Goal: Transaction & Acquisition: Obtain resource

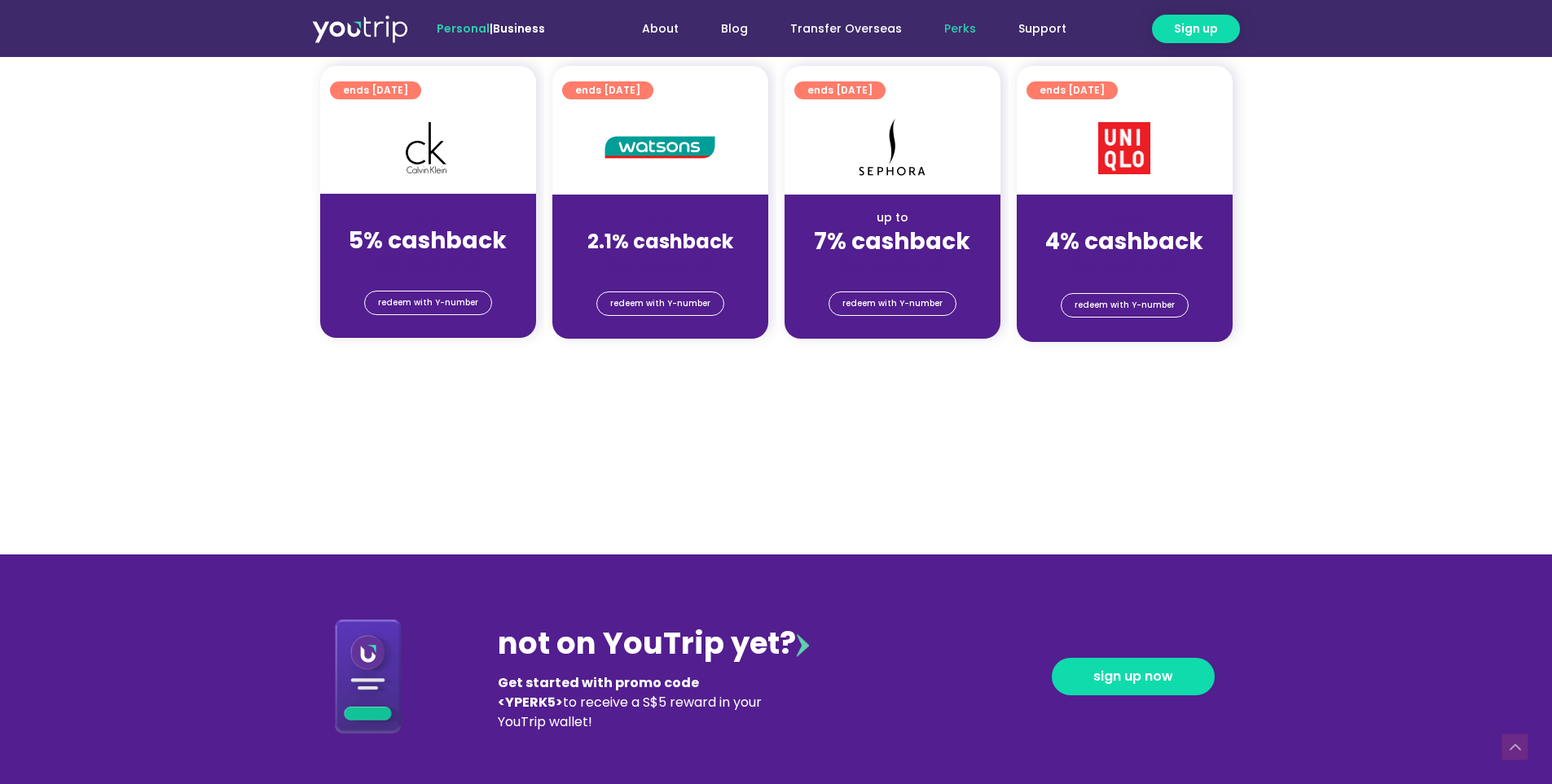
scroll to position [1303, 0]
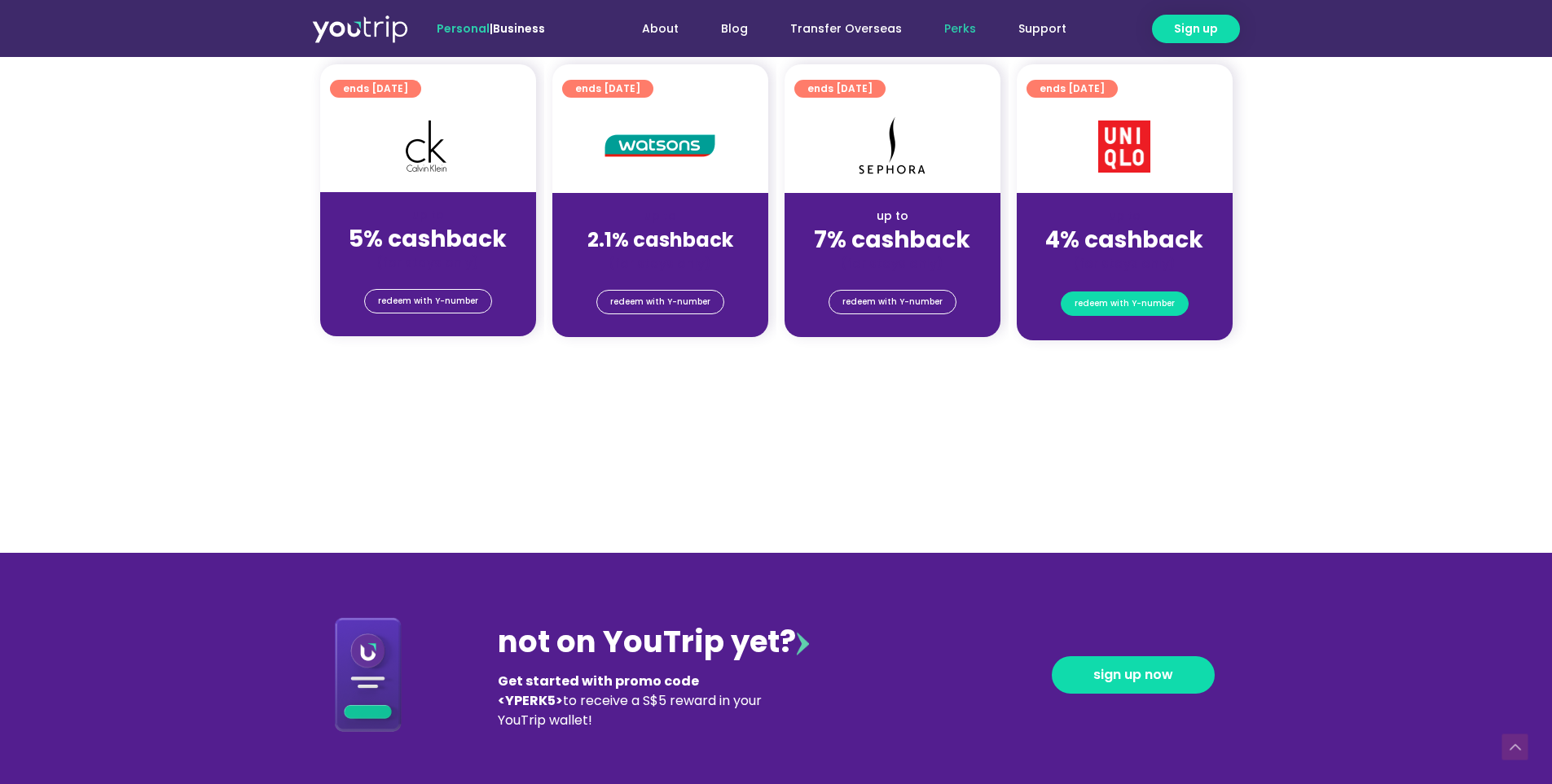
click at [1095, 310] on span "redeem with Y-number" at bounding box center [1124, 304] width 100 height 23
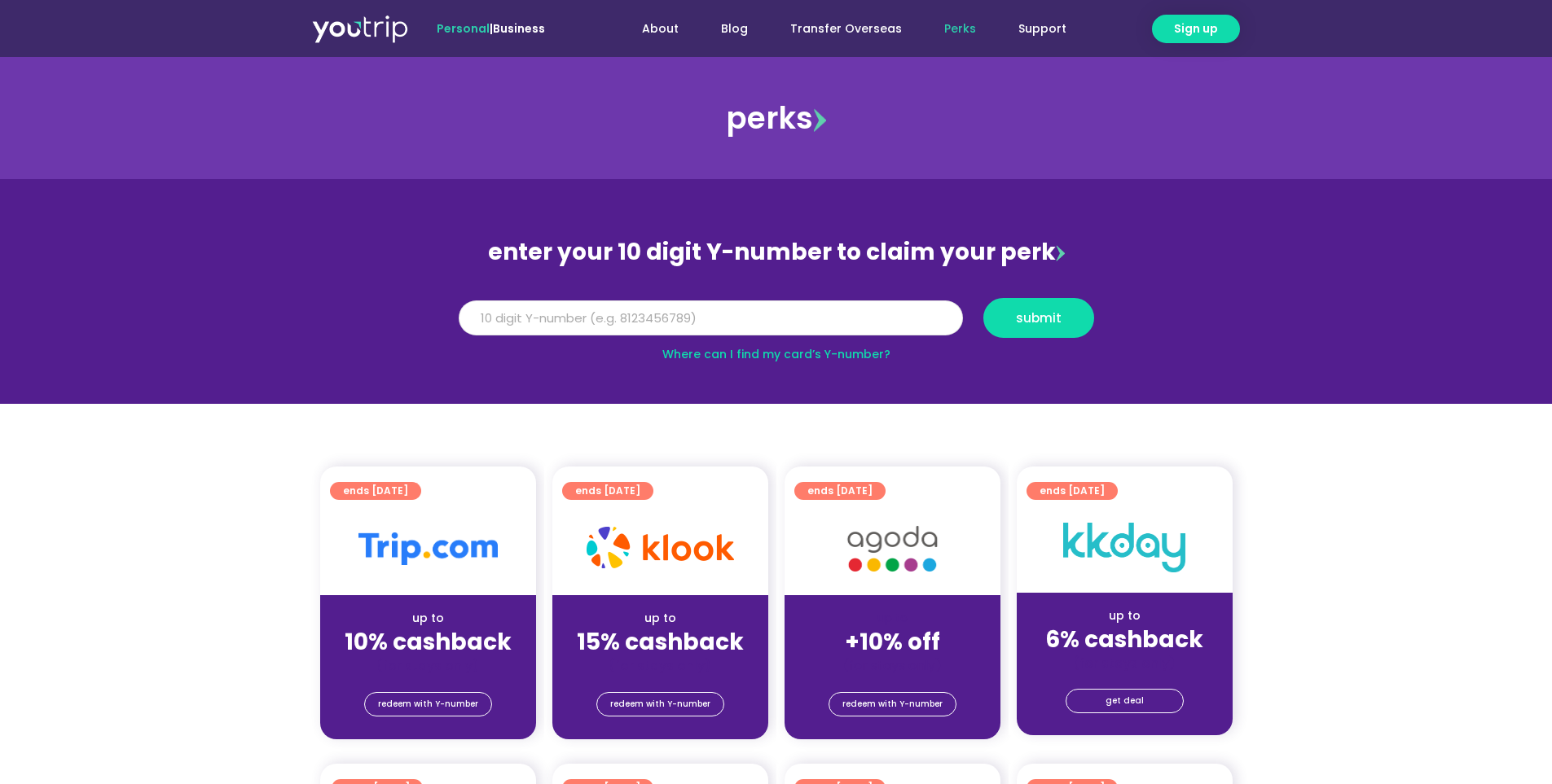
click at [874, 311] on input "Y Number" at bounding box center [710, 318] width 504 height 36
click at [577, 321] on input "Y Number" at bounding box center [710, 318] width 504 height 36
type input "8189881157"
click at [1052, 308] on button "submit" at bounding box center [1039, 318] width 111 height 40
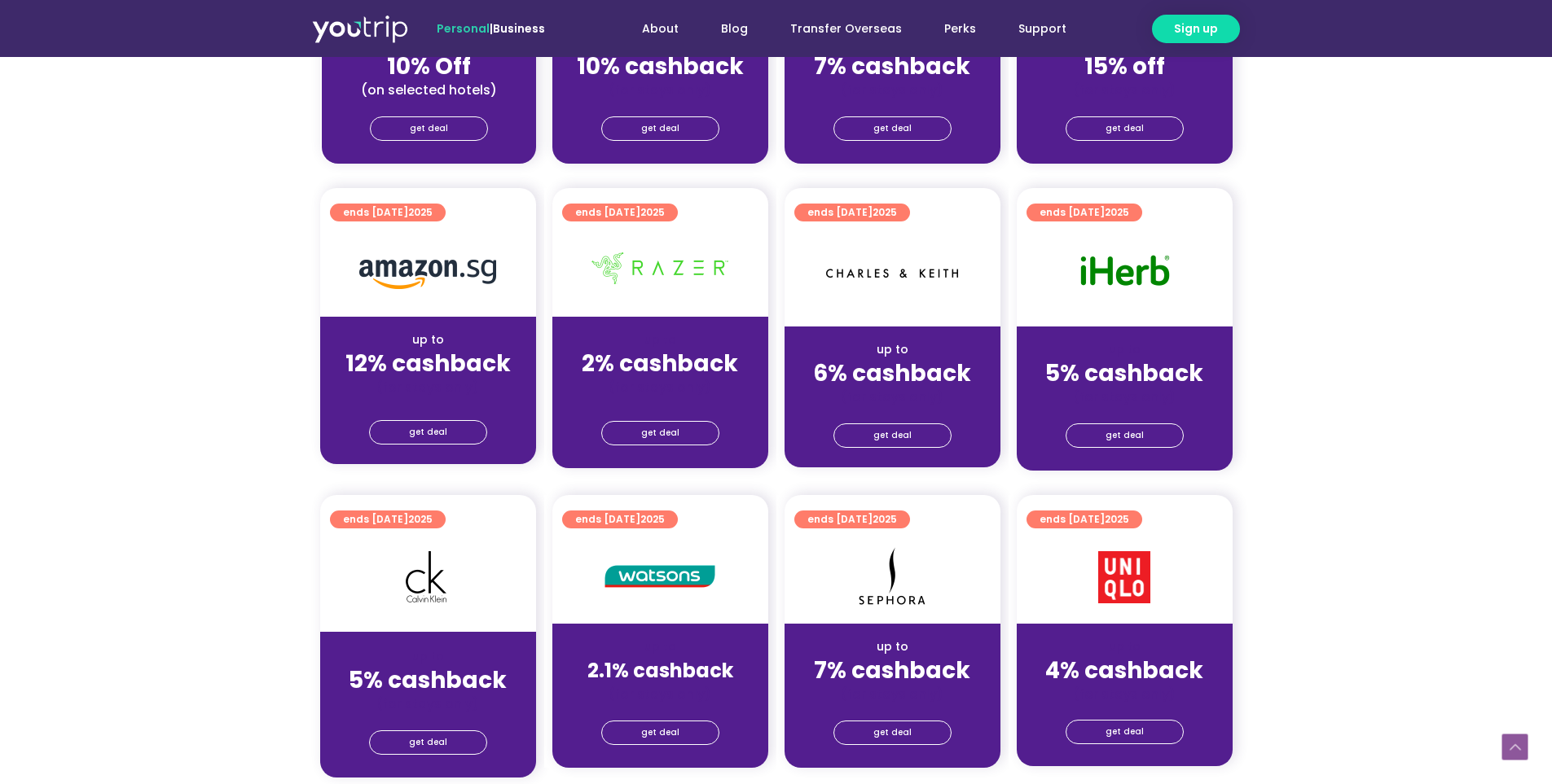
scroll to position [1140, 0]
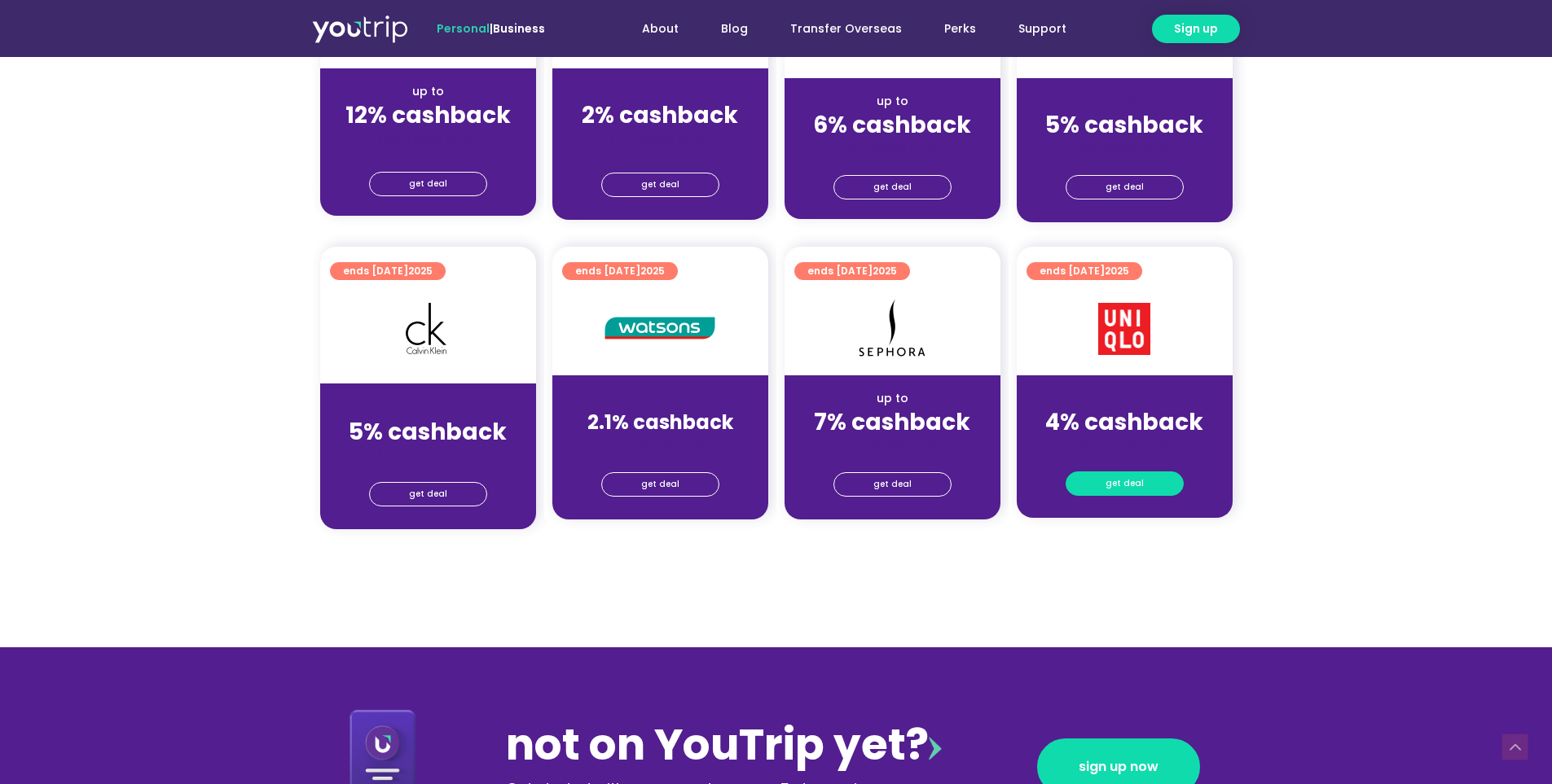
click at [1108, 482] on span "get deal" at bounding box center [1124, 484] width 38 height 23
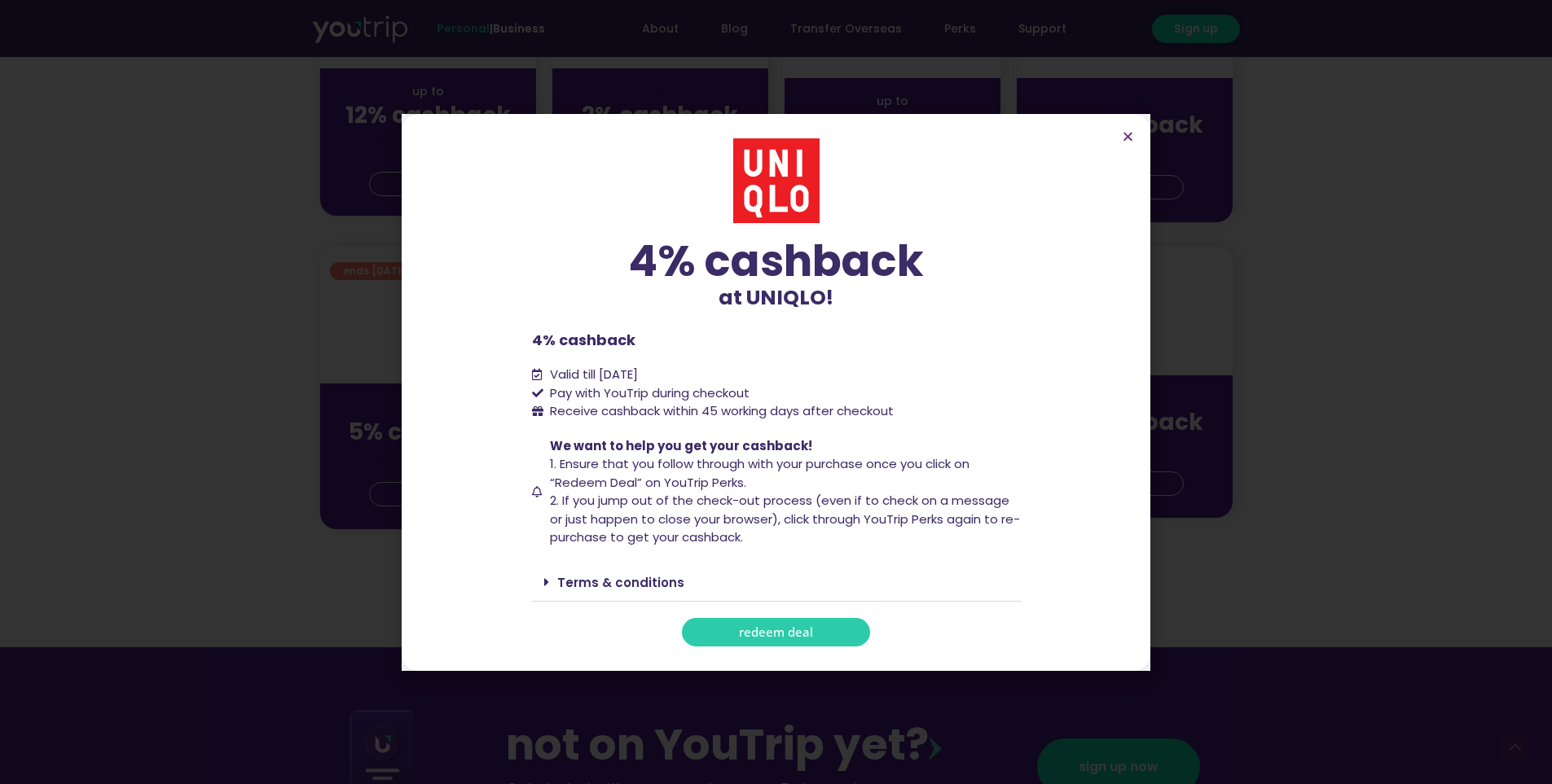
click at [769, 630] on span "redeem deal" at bounding box center [775, 632] width 74 height 12
click at [539, 591] on div "Terms & conditions" at bounding box center [776, 582] width 489 height 38
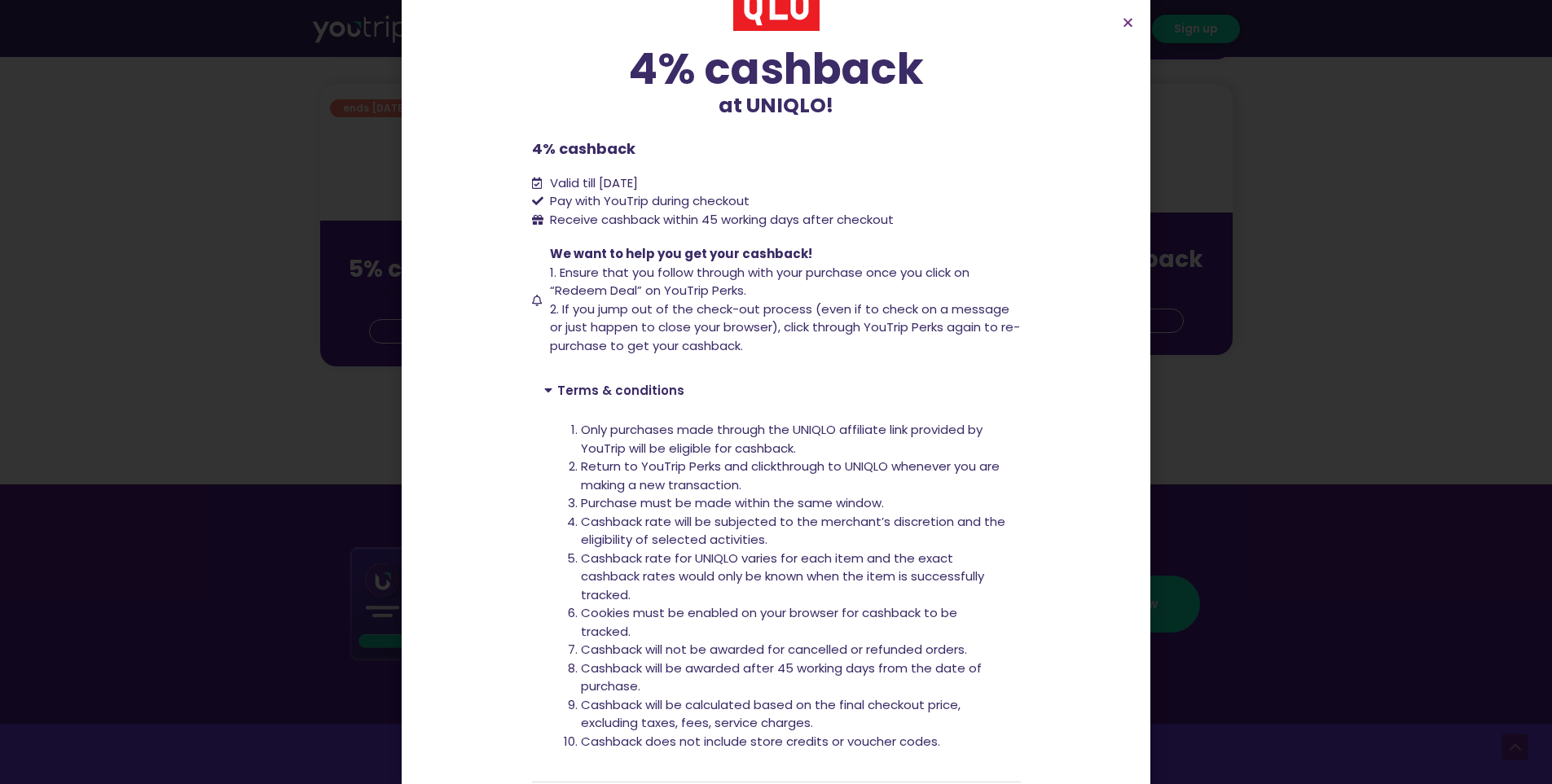
scroll to position [0, 0]
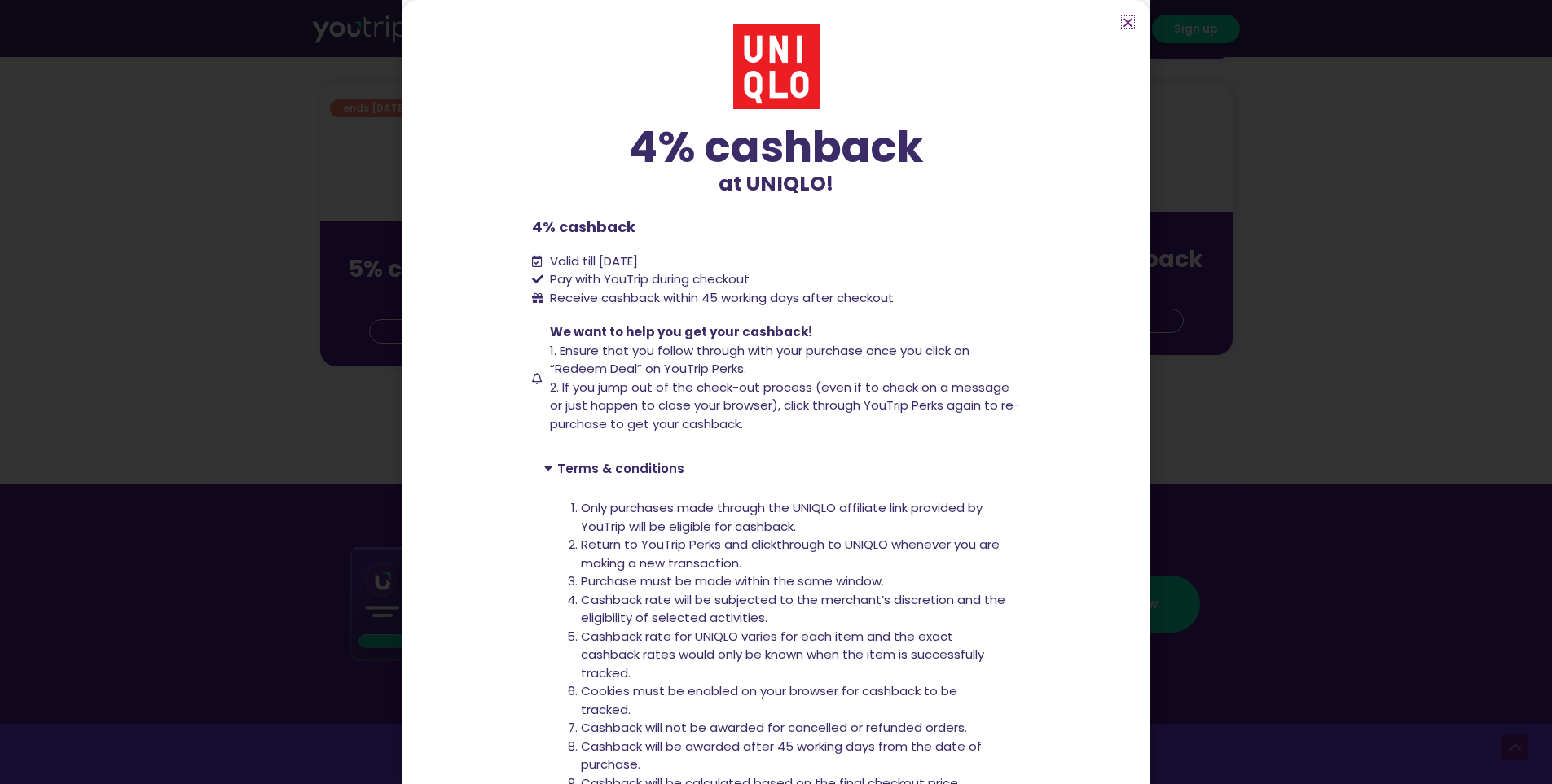
drag, startPoint x: 1126, startPoint y: 24, endPoint x: 1124, endPoint y: 35, distance: 11.2
click at [1126, 24] on icon "Close" at bounding box center [1128, 22] width 12 height 12
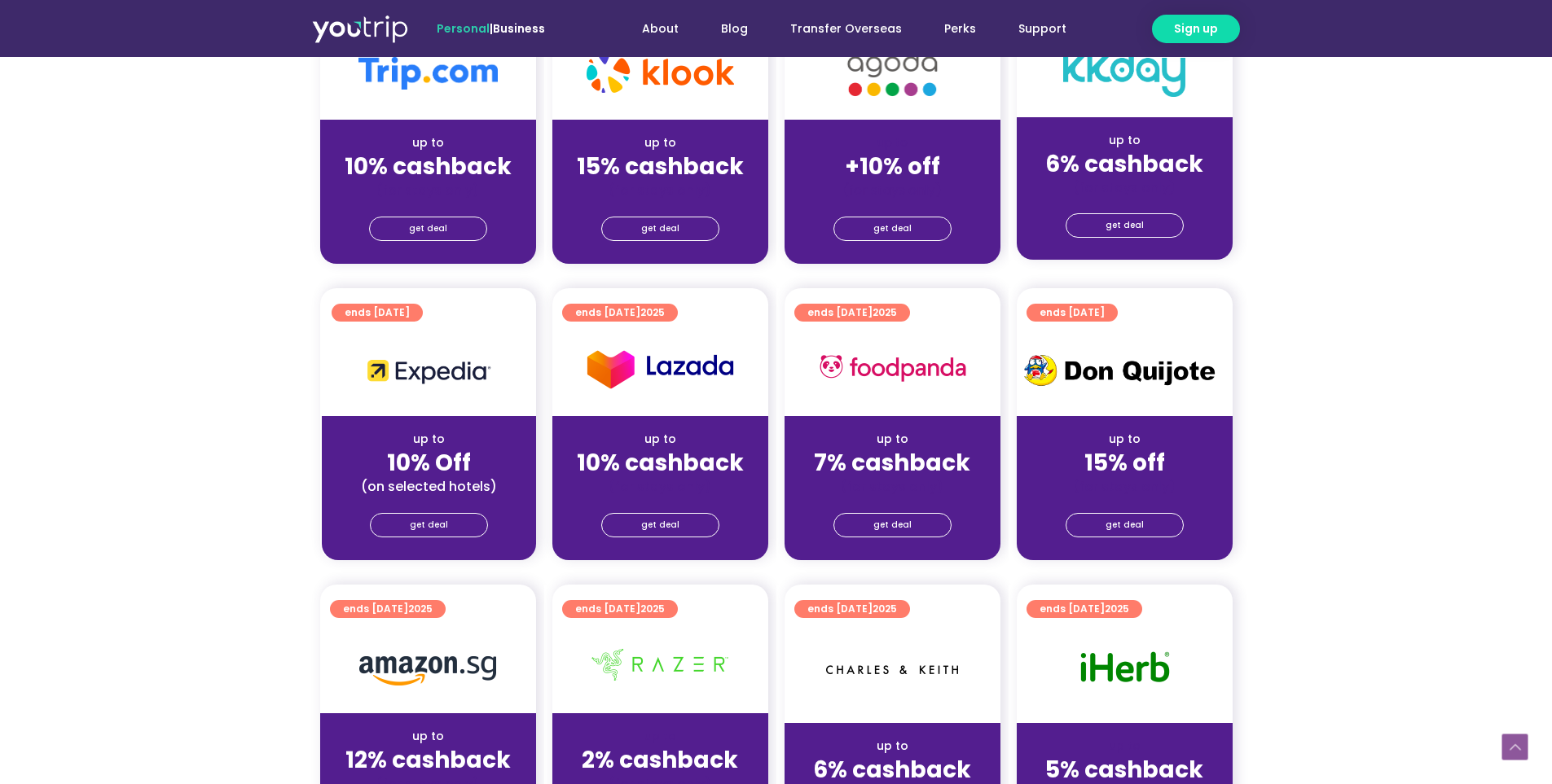
scroll to position [489, 0]
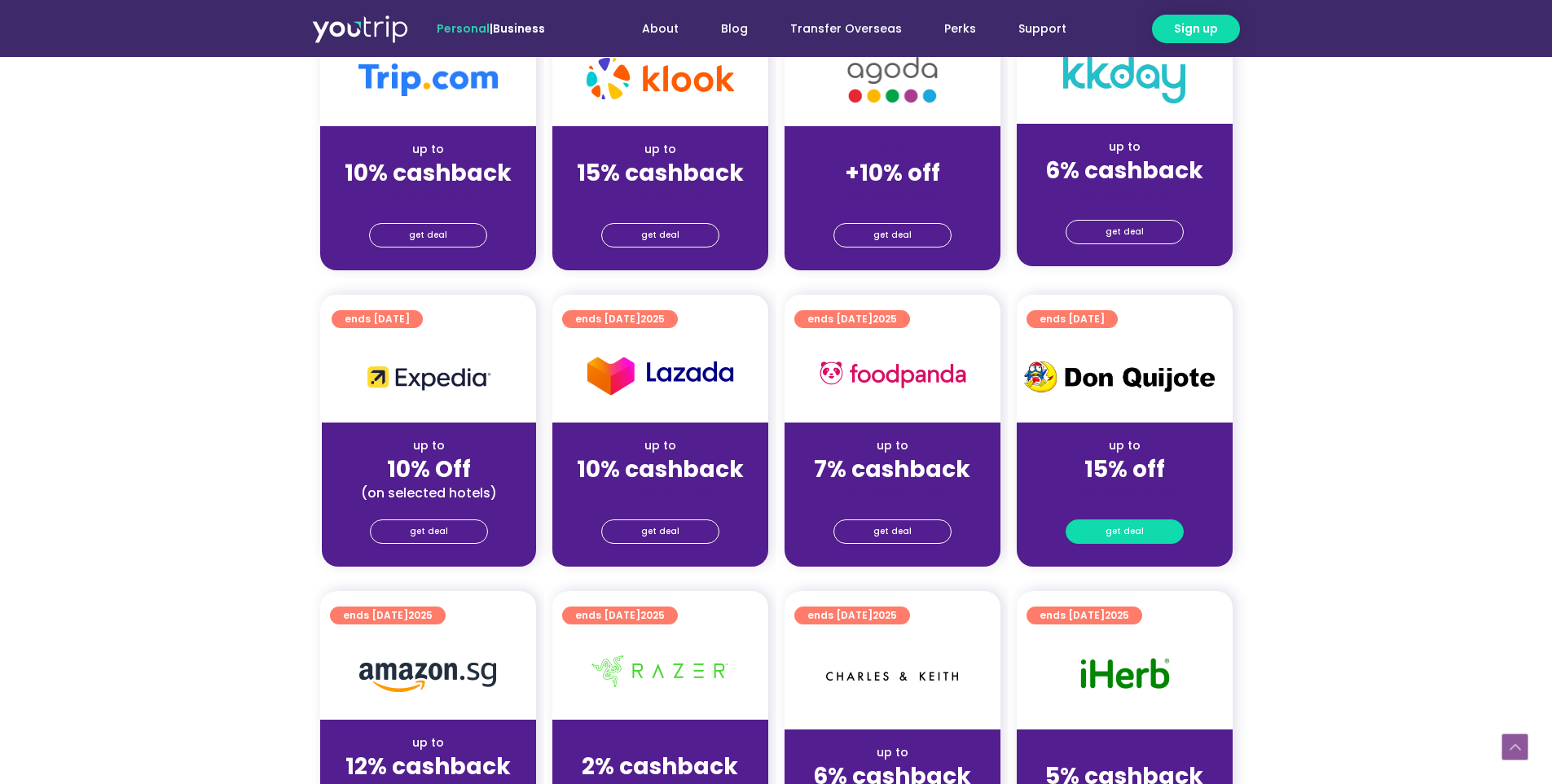
click at [1123, 530] on span "get deal" at bounding box center [1124, 532] width 38 height 23
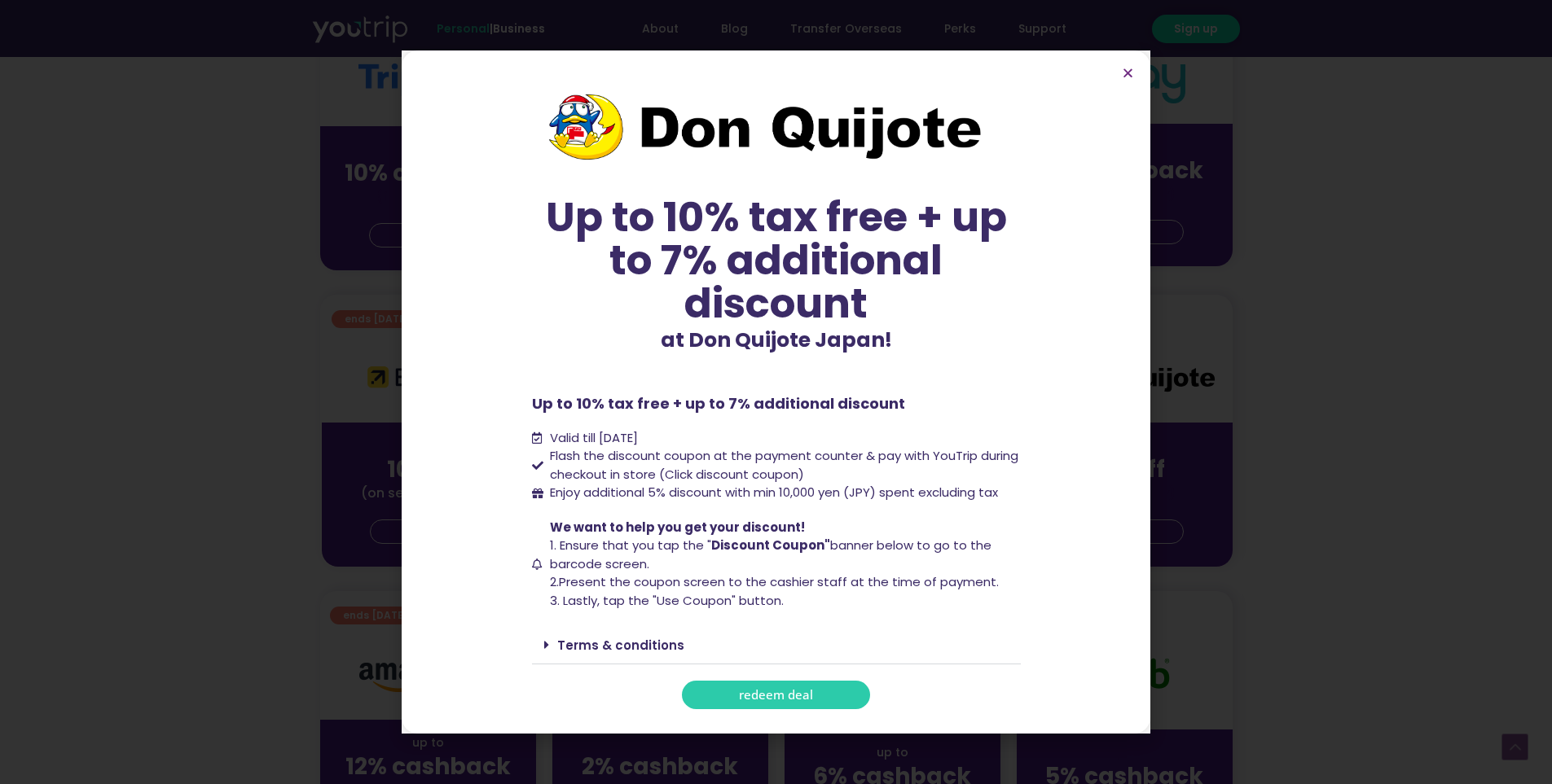
click at [798, 699] on span "redeem deal" at bounding box center [775, 695] width 74 height 12
click at [1123, 72] on icon "Close" at bounding box center [1128, 72] width 12 height 12
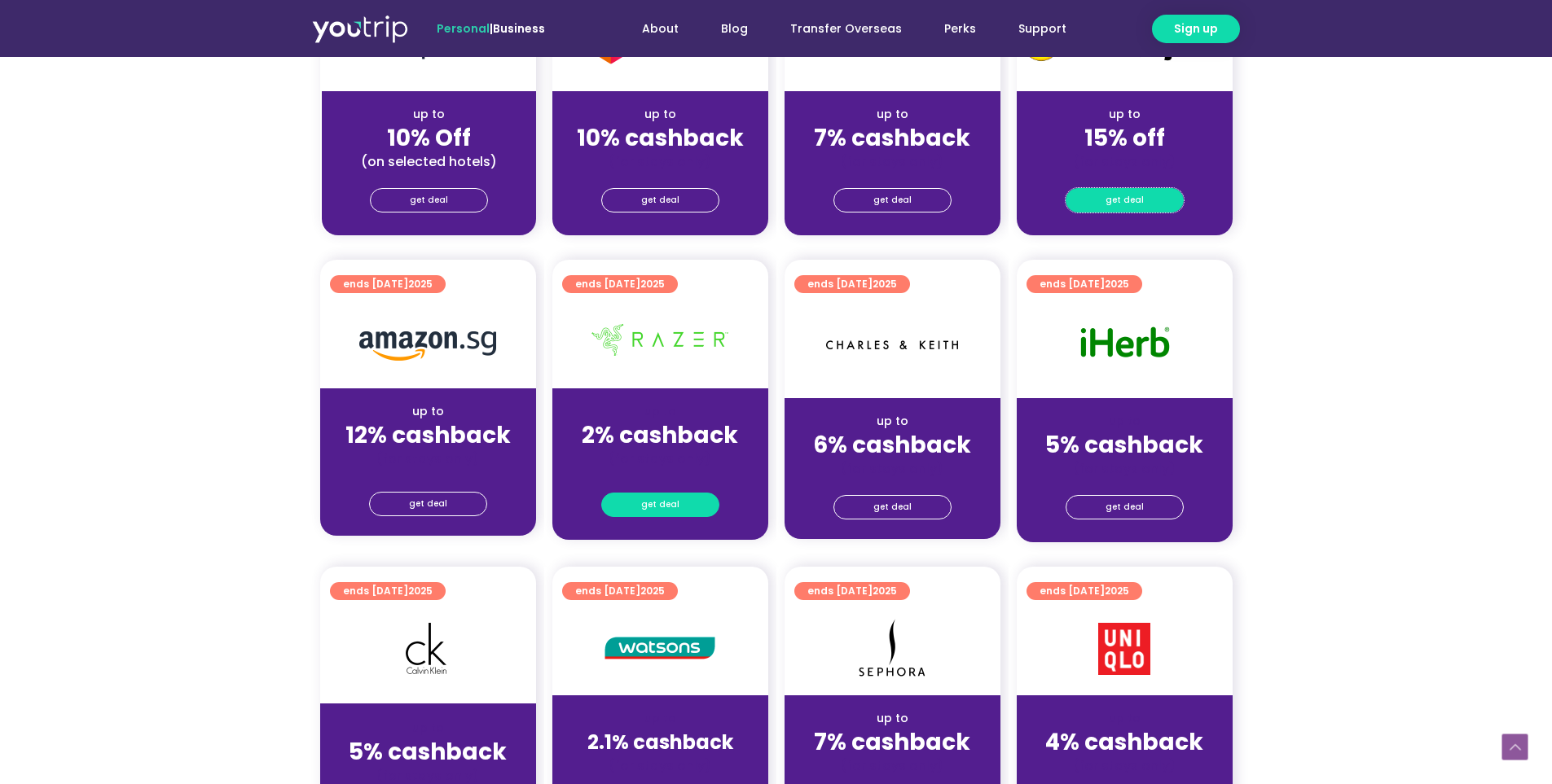
scroll to position [824, 0]
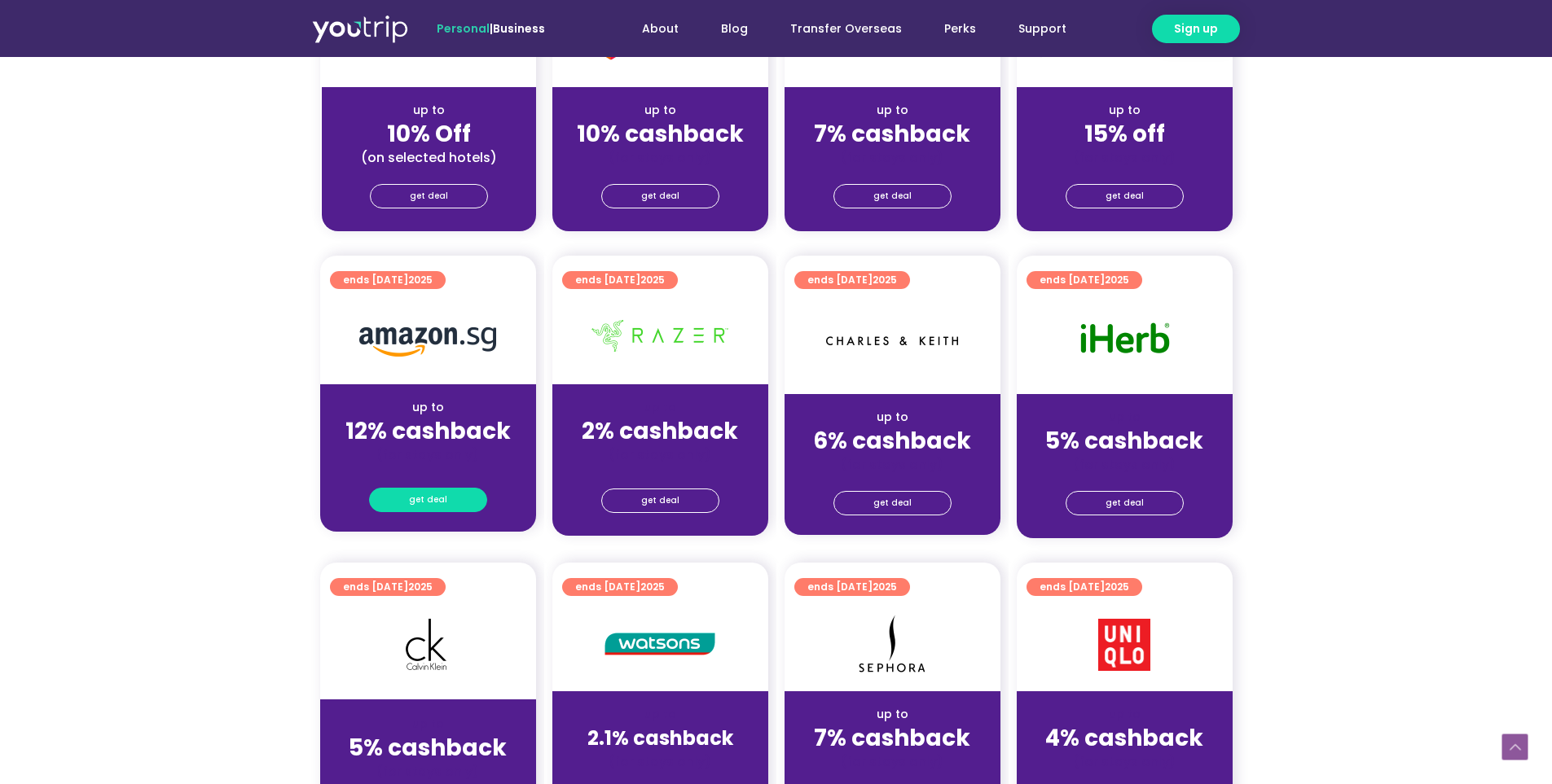
click at [459, 506] on link "get deal" at bounding box center [428, 500] width 118 height 24
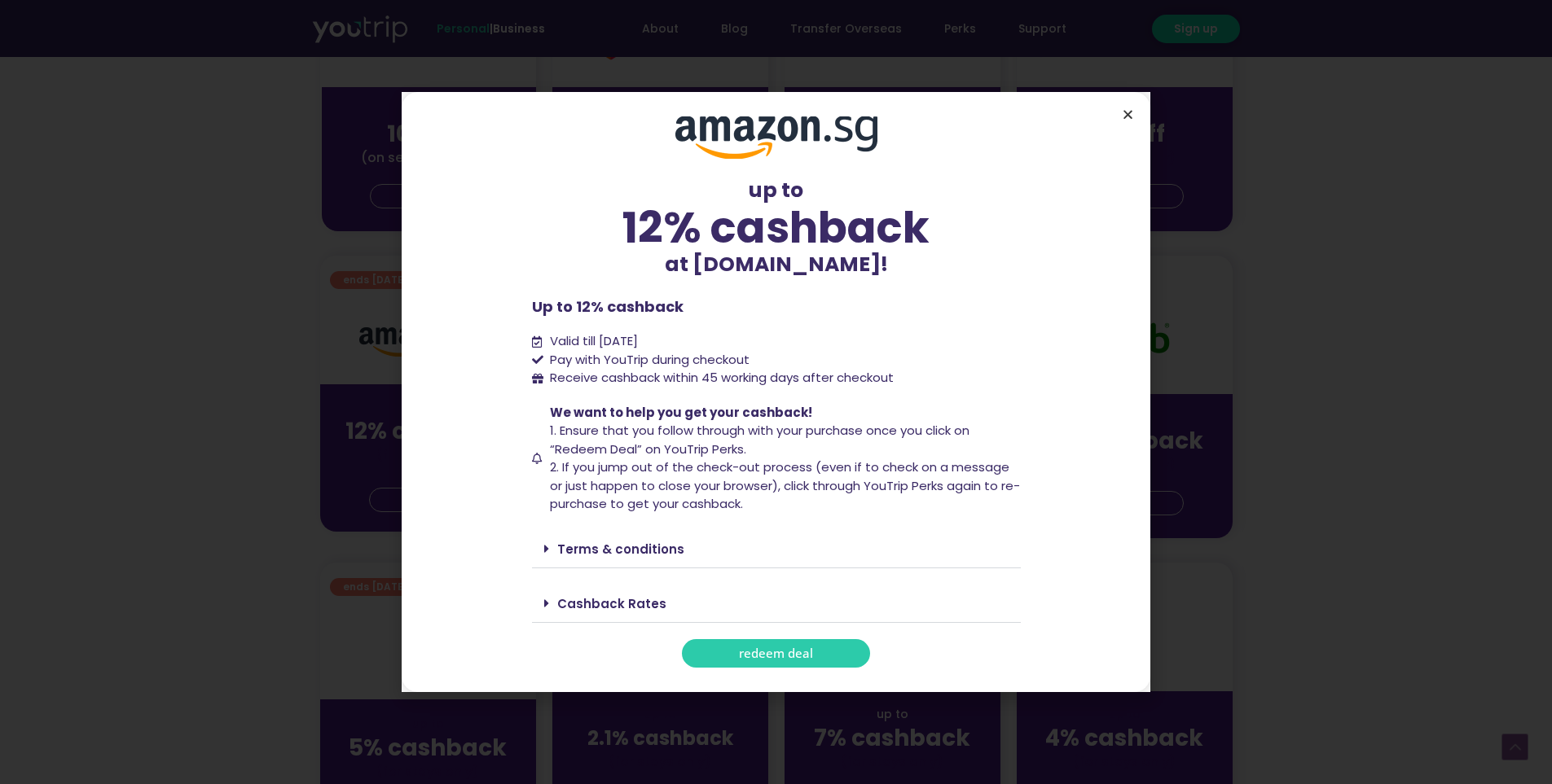
click at [1133, 111] on icon "Close" at bounding box center [1128, 113] width 12 height 12
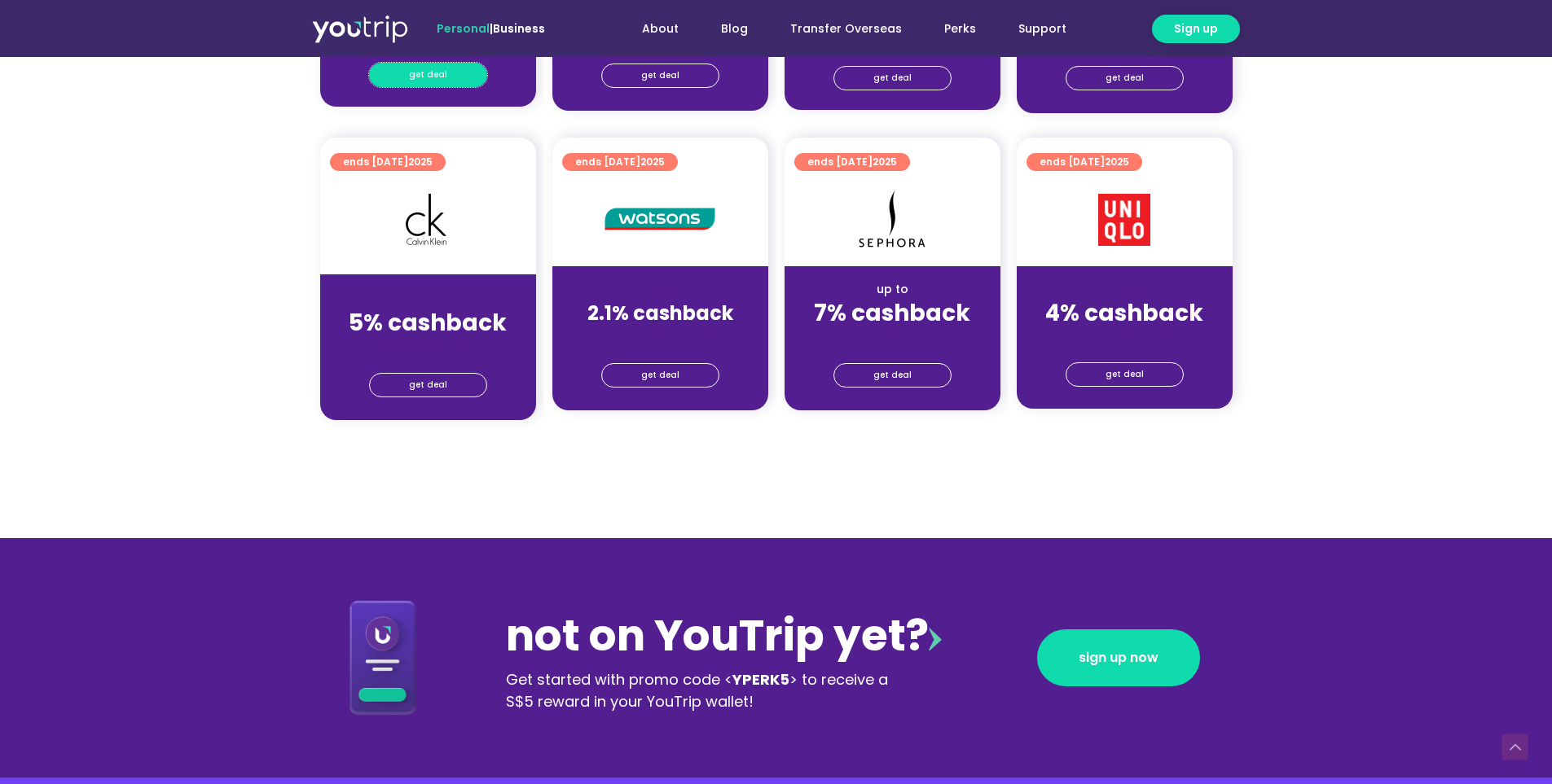
scroll to position [1091, 0]
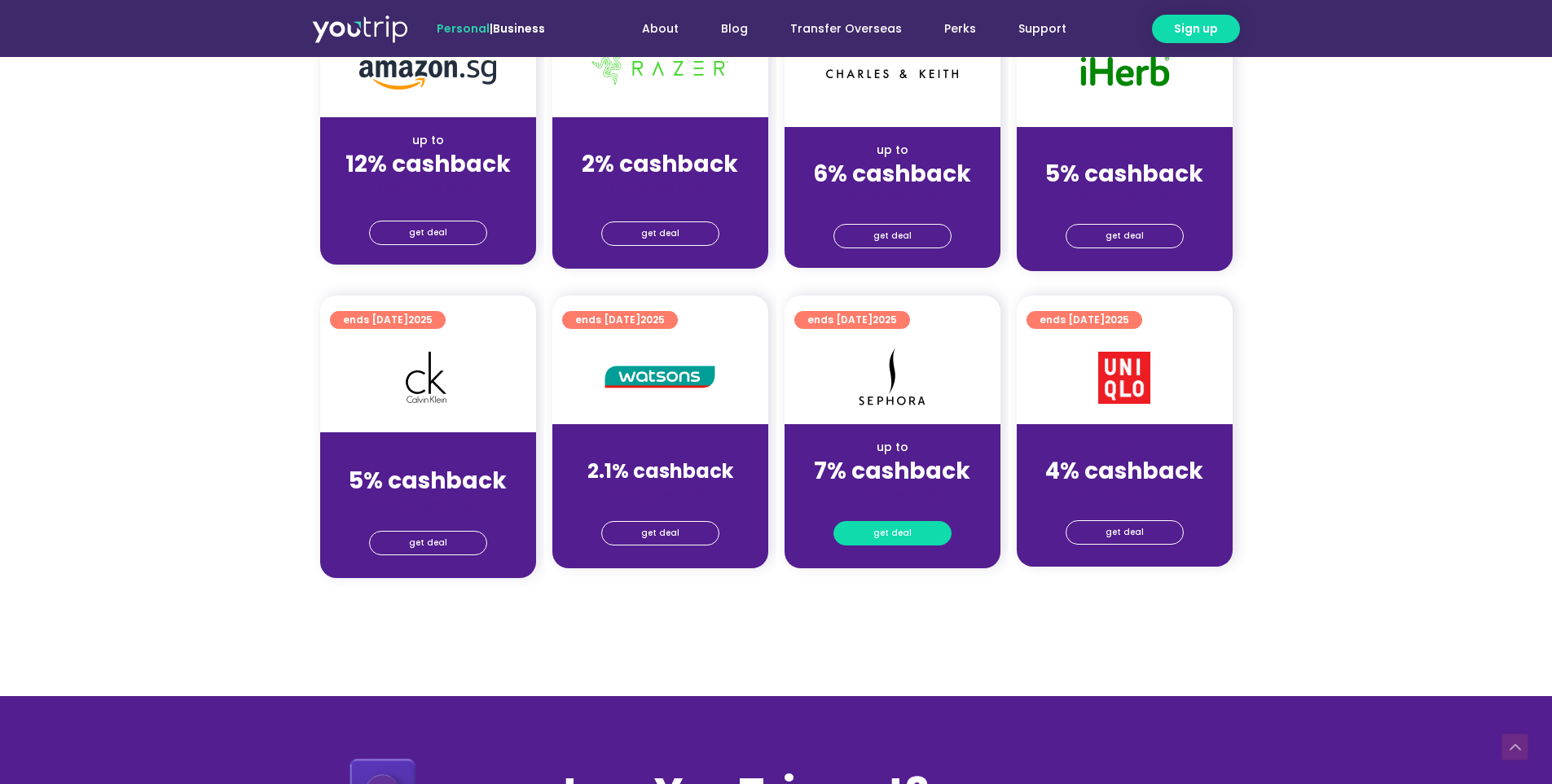
click at [886, 531] on span "get deal" at bounding box center [892, 534] width 38 height 23
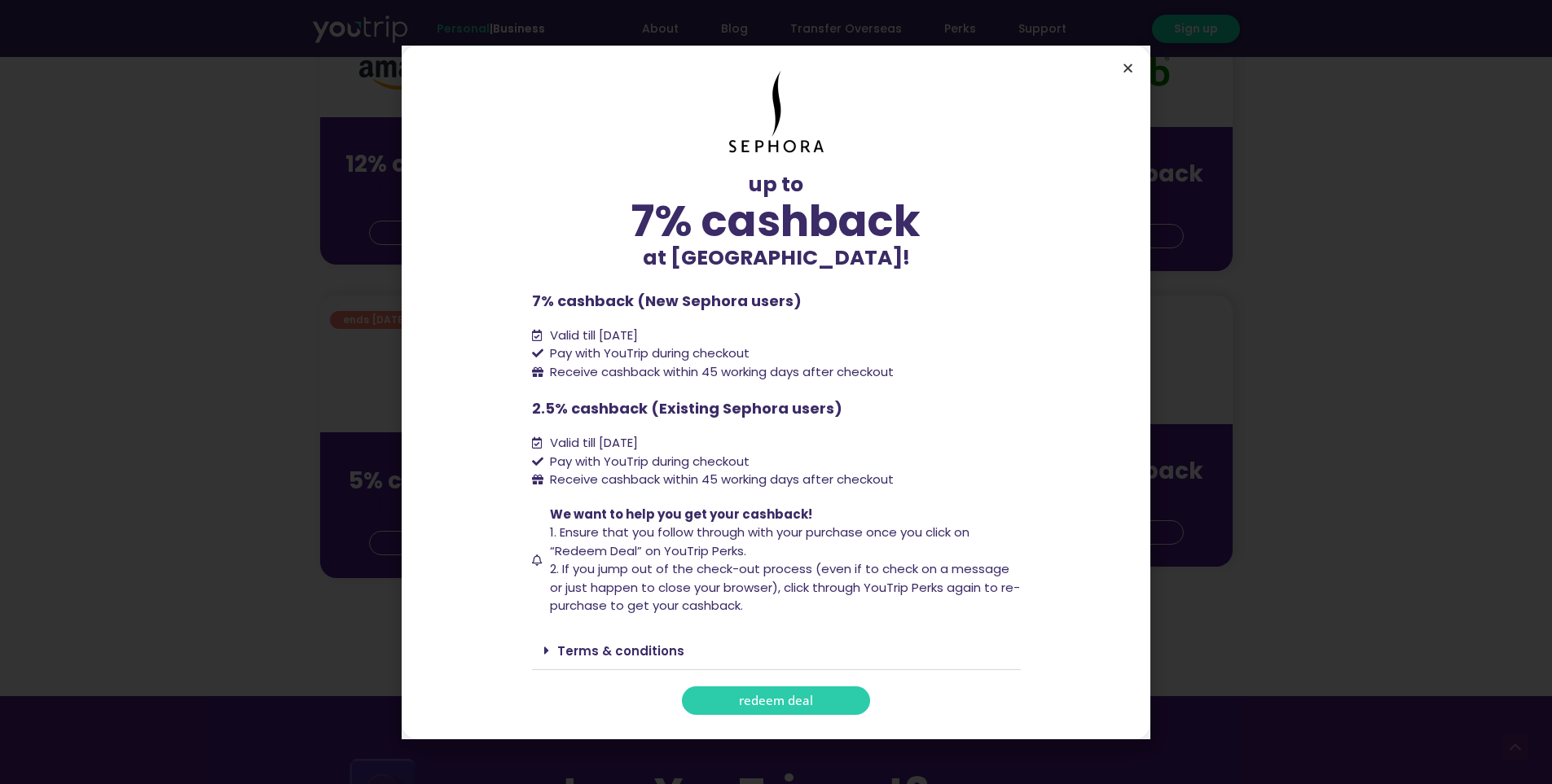
click at [1122, 62] on icon "Close" at bounding box center [1128, 68] width 12 height 12
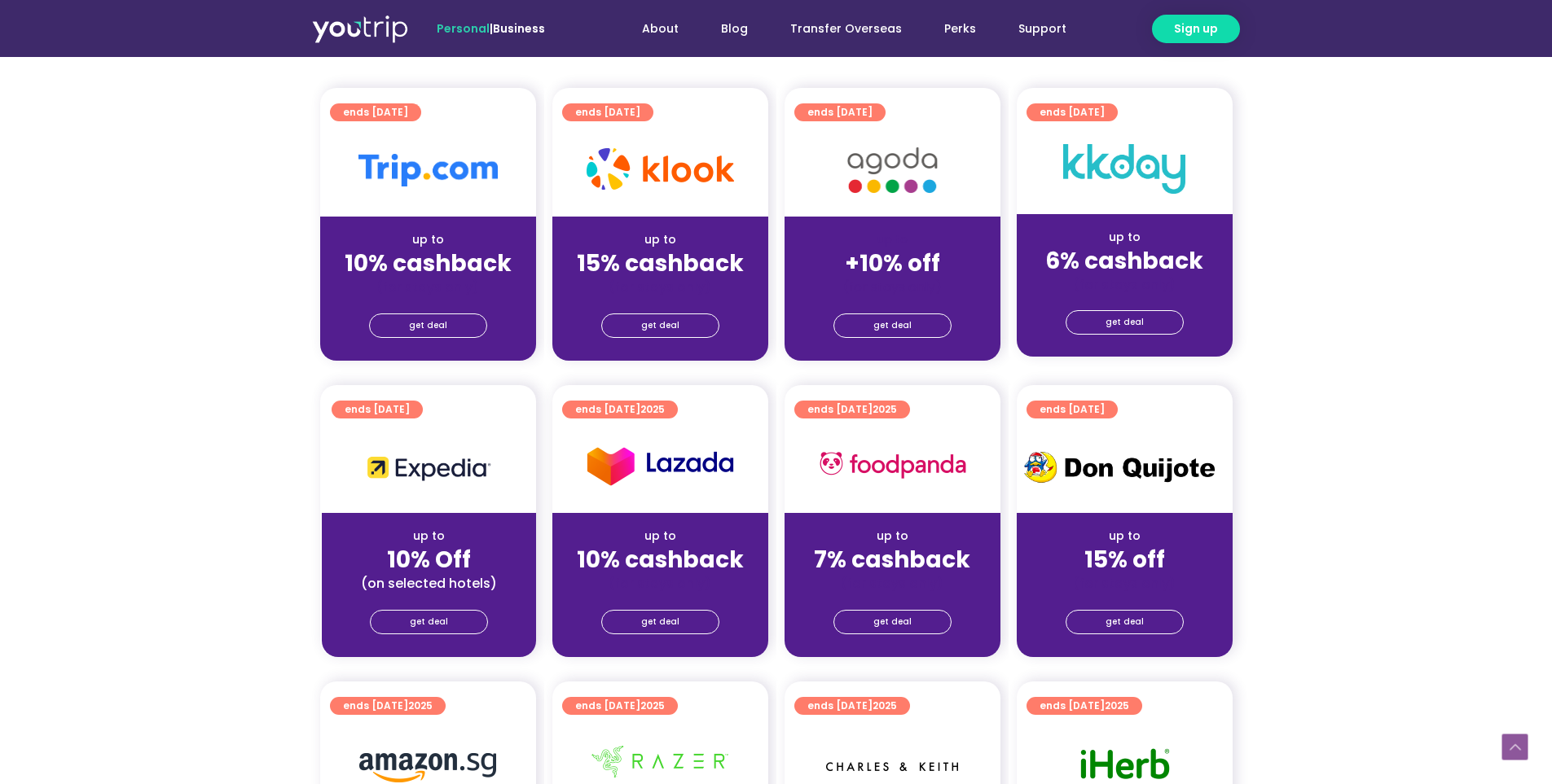
scroll to position [384, 0]
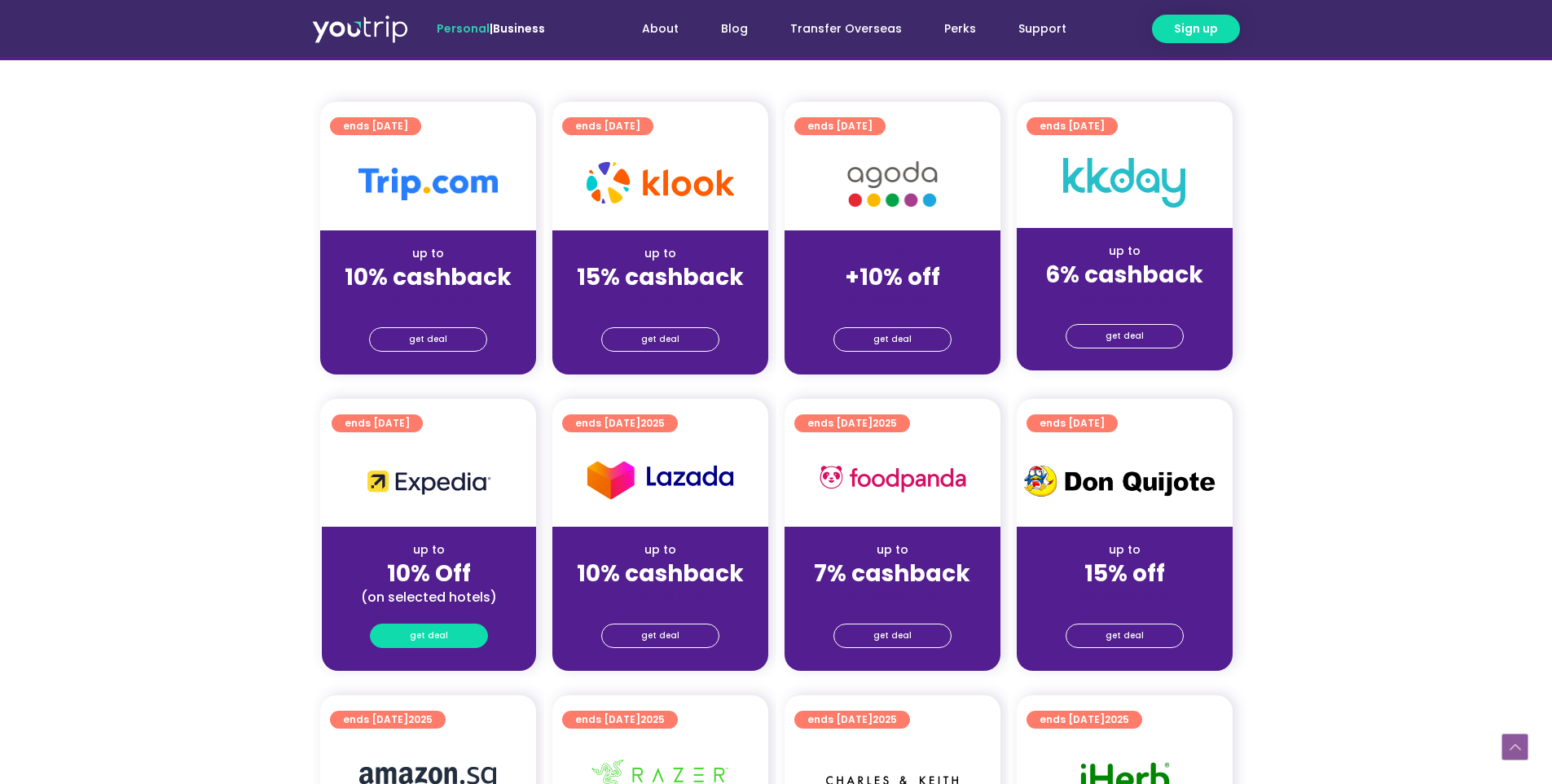
click at [448, 638] on link "get deal" at bounding box center [429, 636] width 118 height 24
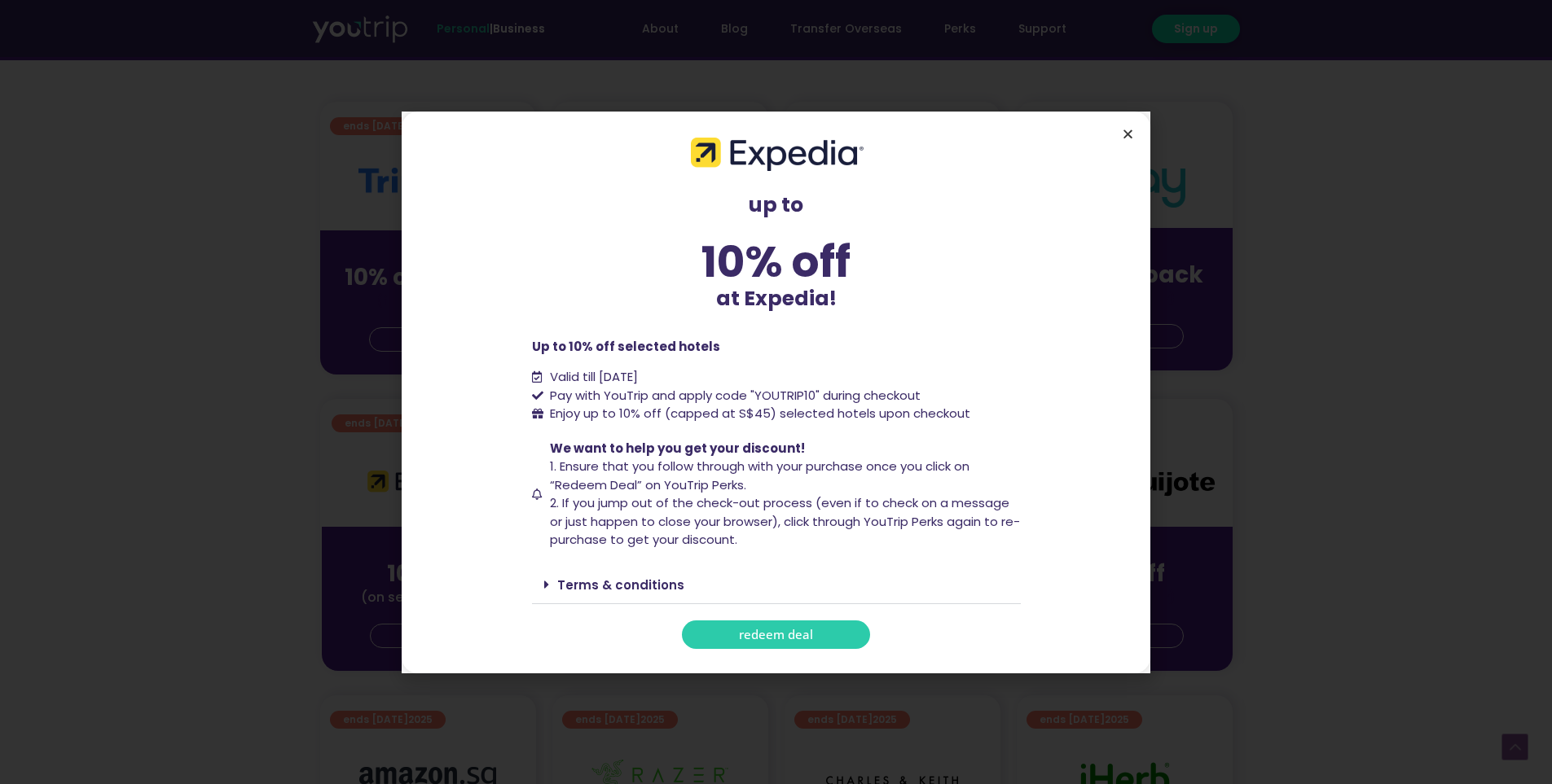
click at [1132, 139] on icon "Close" at bounding box center [1128, 133] width 12 height 12
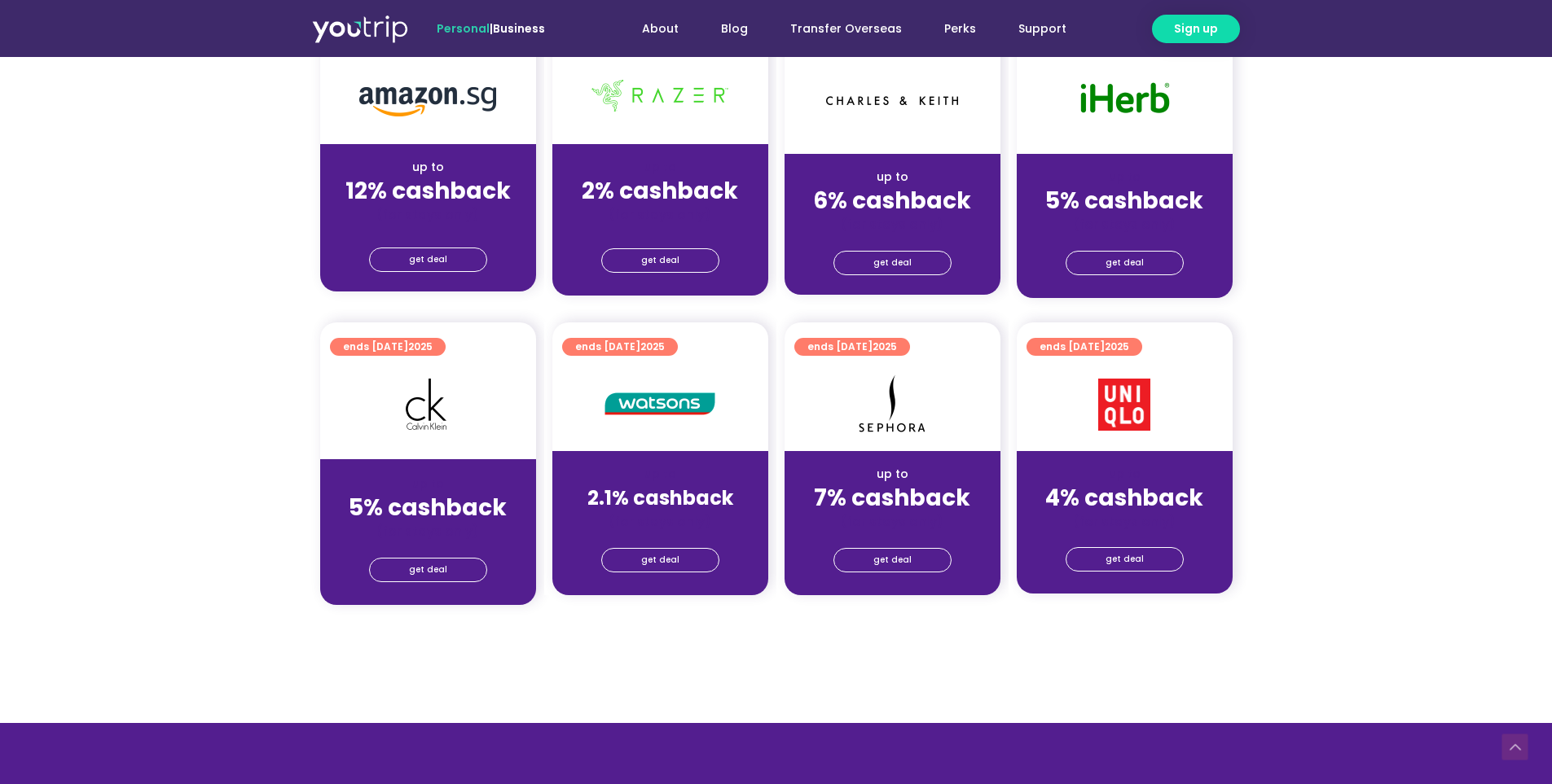
scroll to position [1069, 0]
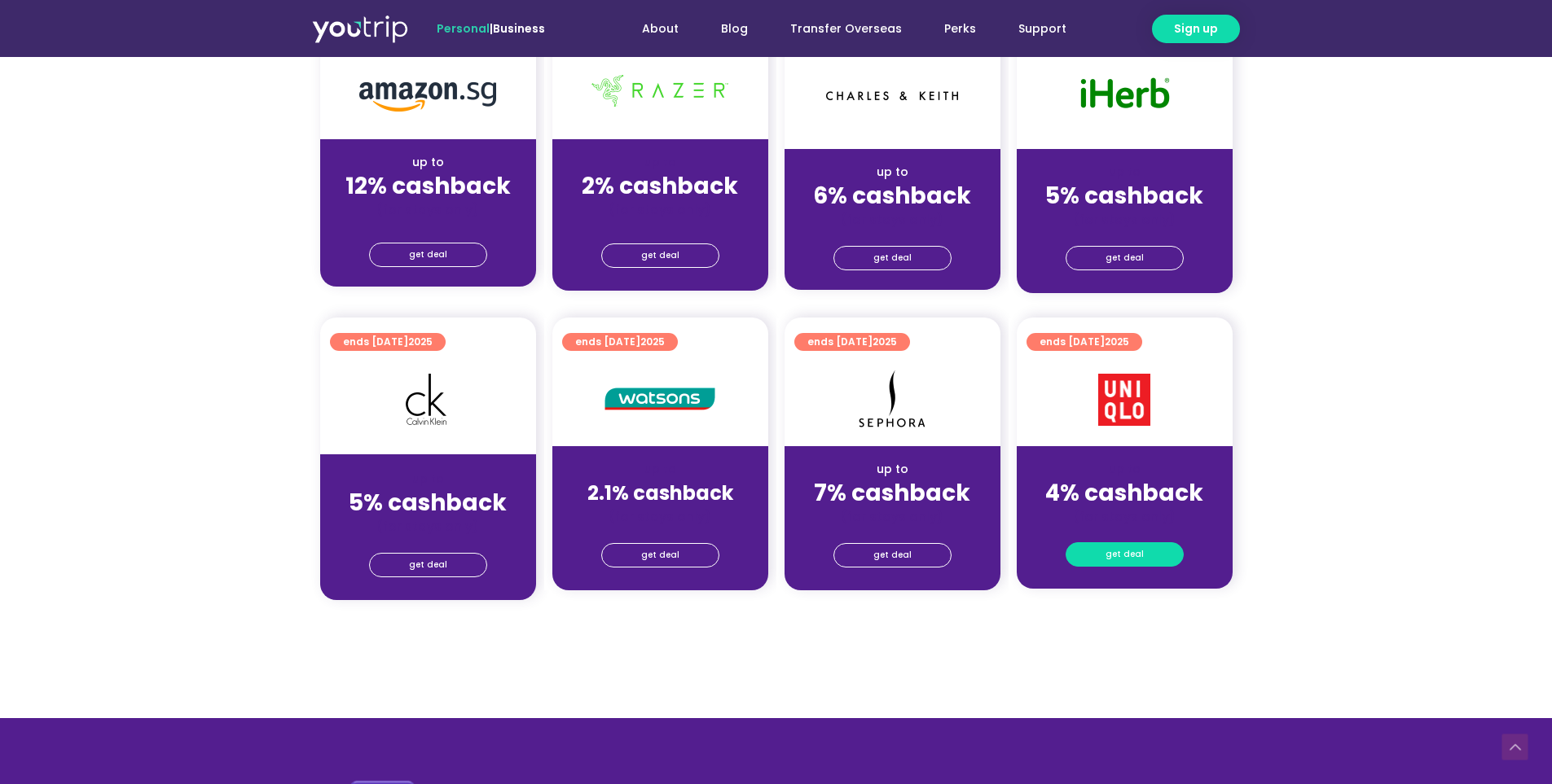
click at [1113, 552] on span "get deal" at bounding box center [1124, 554] width 38 height 23
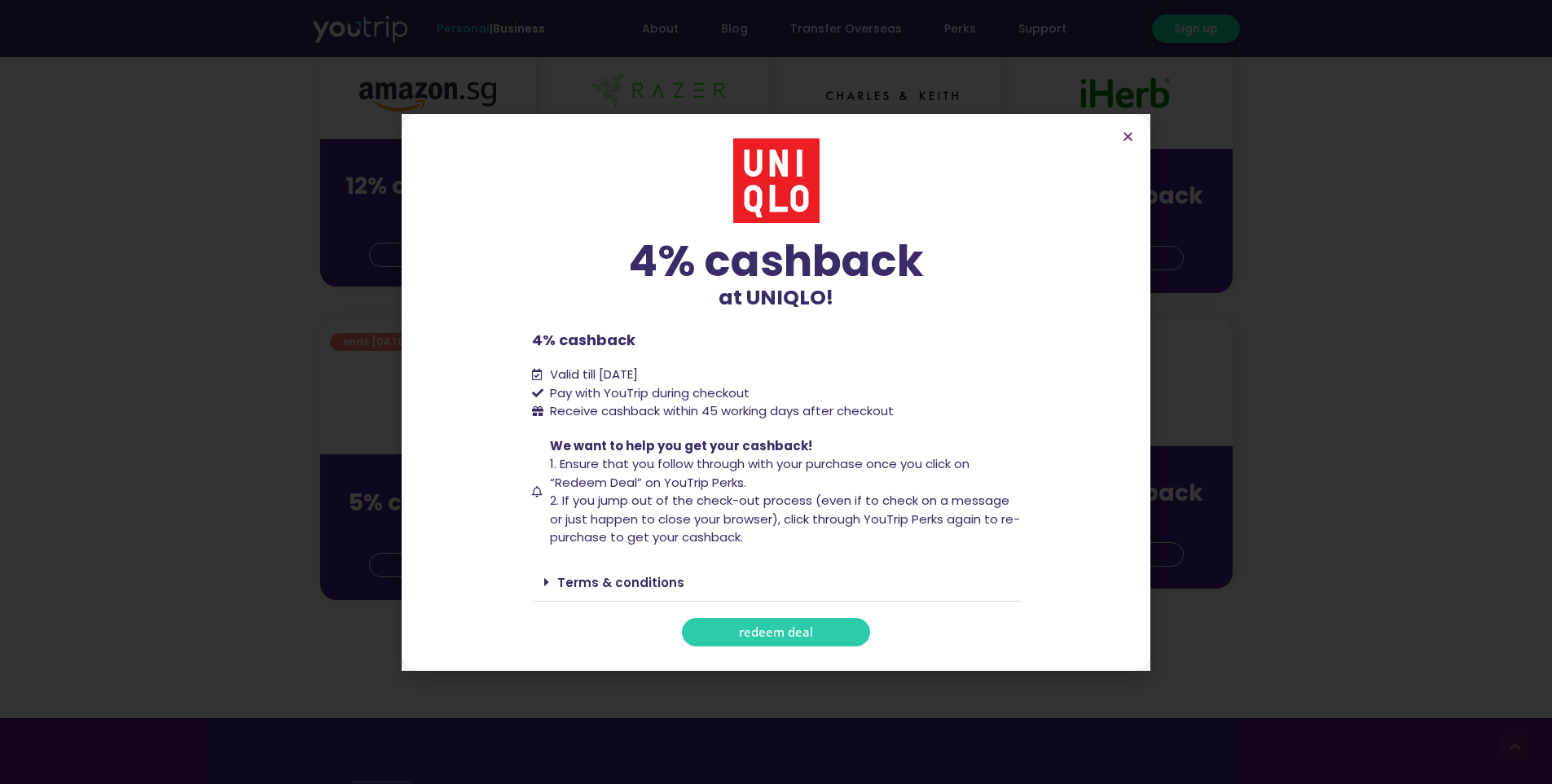
click at [585, 584] on link "Terms & conditions" at bounding box center [620, 582] width 127 height 17
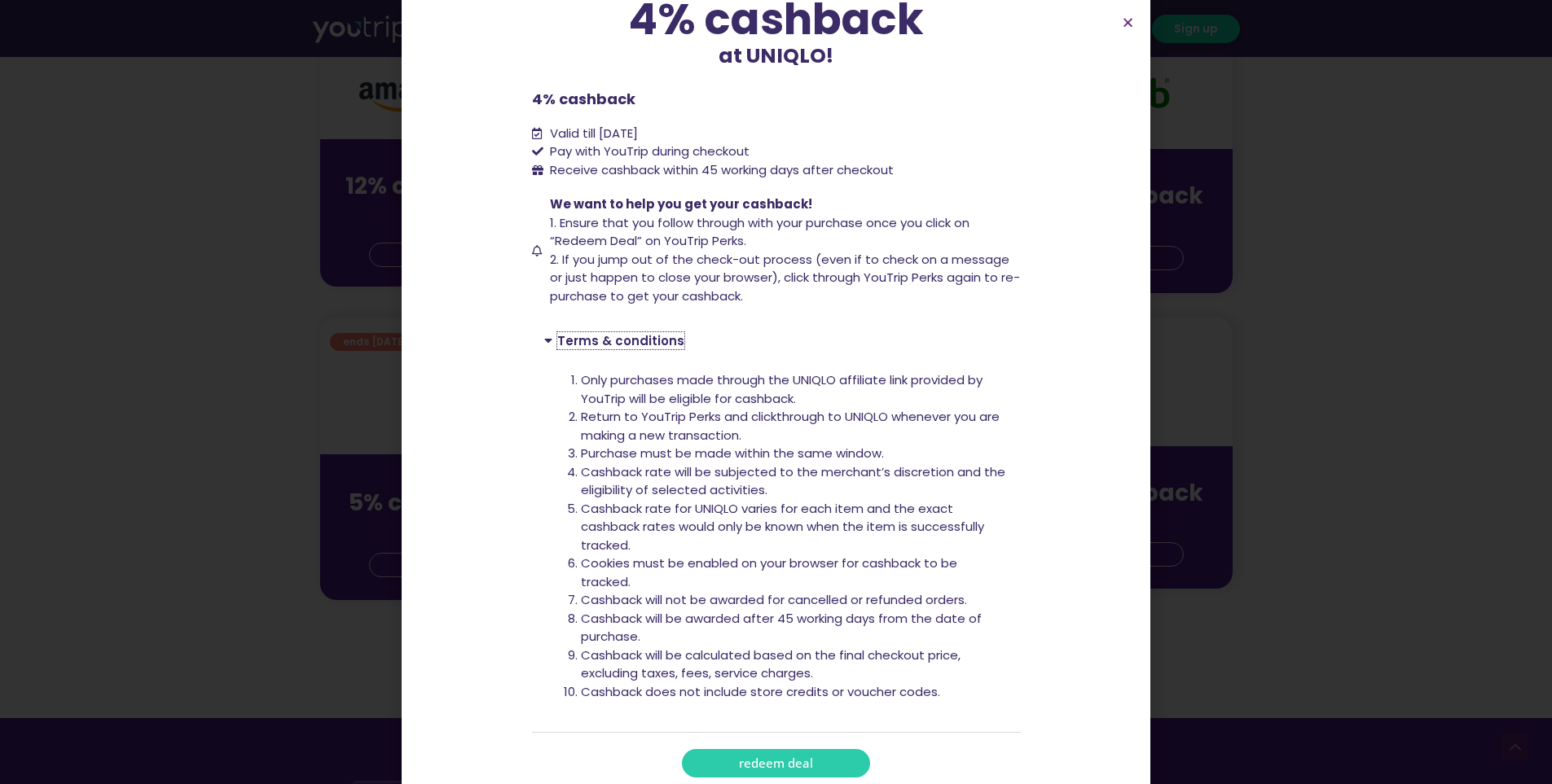
scroll to position [145, 0]
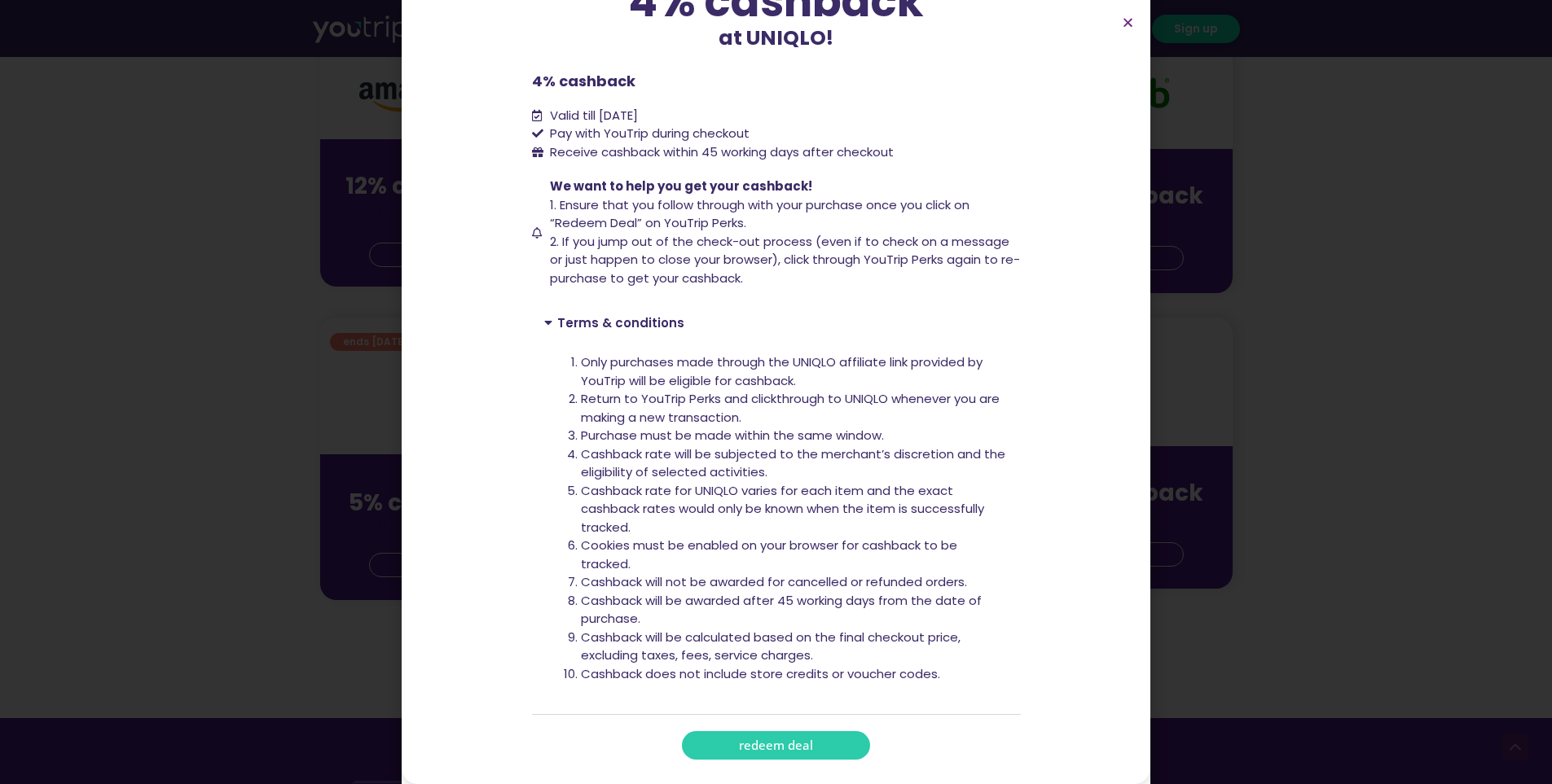
click at [746, 739] on span "redeem deal" at bounding box center [775, 745] width 74 height 12
drag, startPoint x: 590, startPoint y: 436, endPoint x: 738, endPoint y: 444, distance: 148.2
click at [738, 444] on li "Purchase must be made within the same window." at bounding box center [795, 436] width 428 height 19
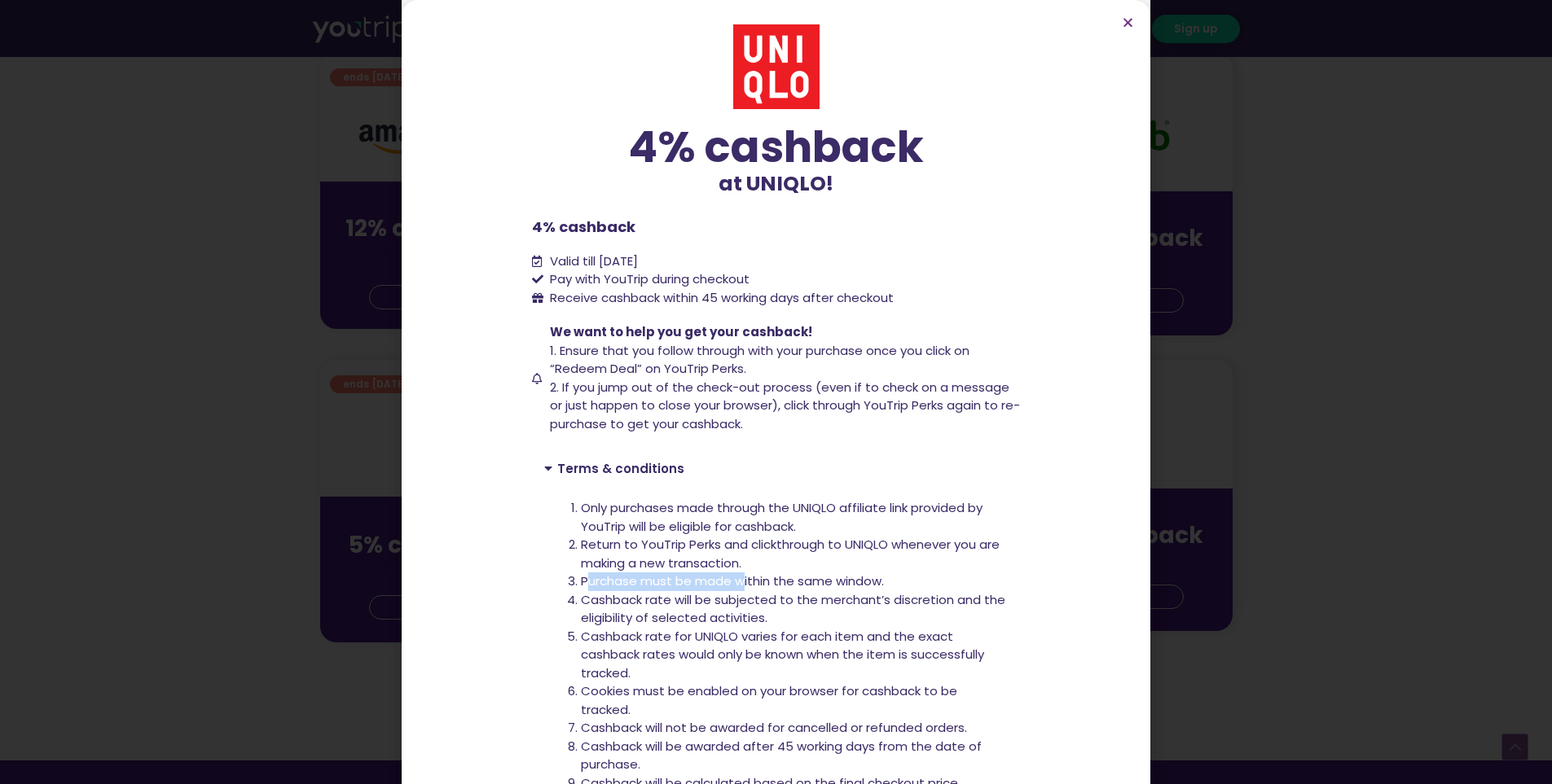
scroll to position [988, 0]
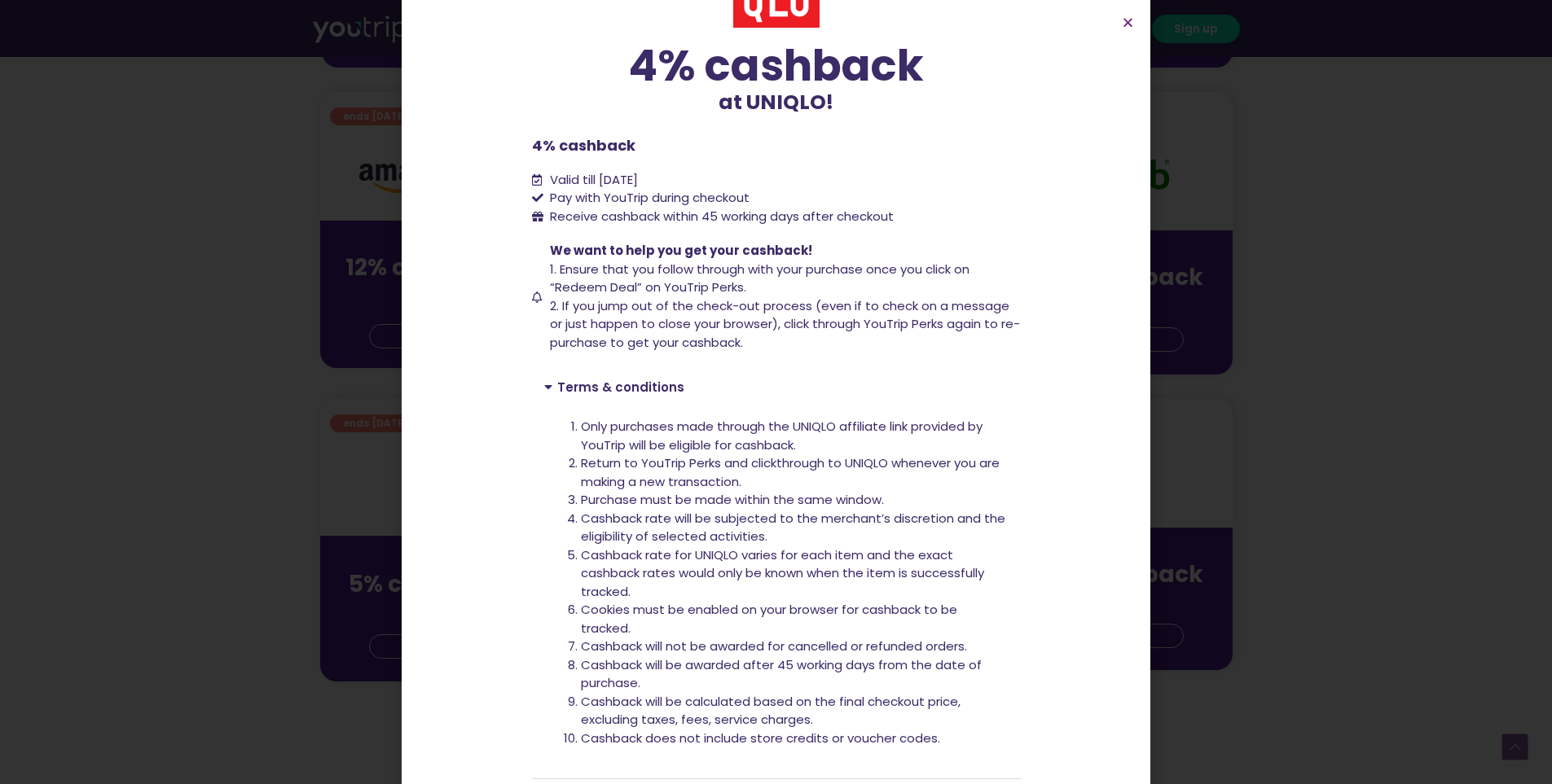
click at [1017, 219] on section "4% cashback at UNIQLO! 4% cashback at UNIQLO! 4% cashback Valid till 31 Decembe…" at bounding box center [776, 384] width 749 height 930
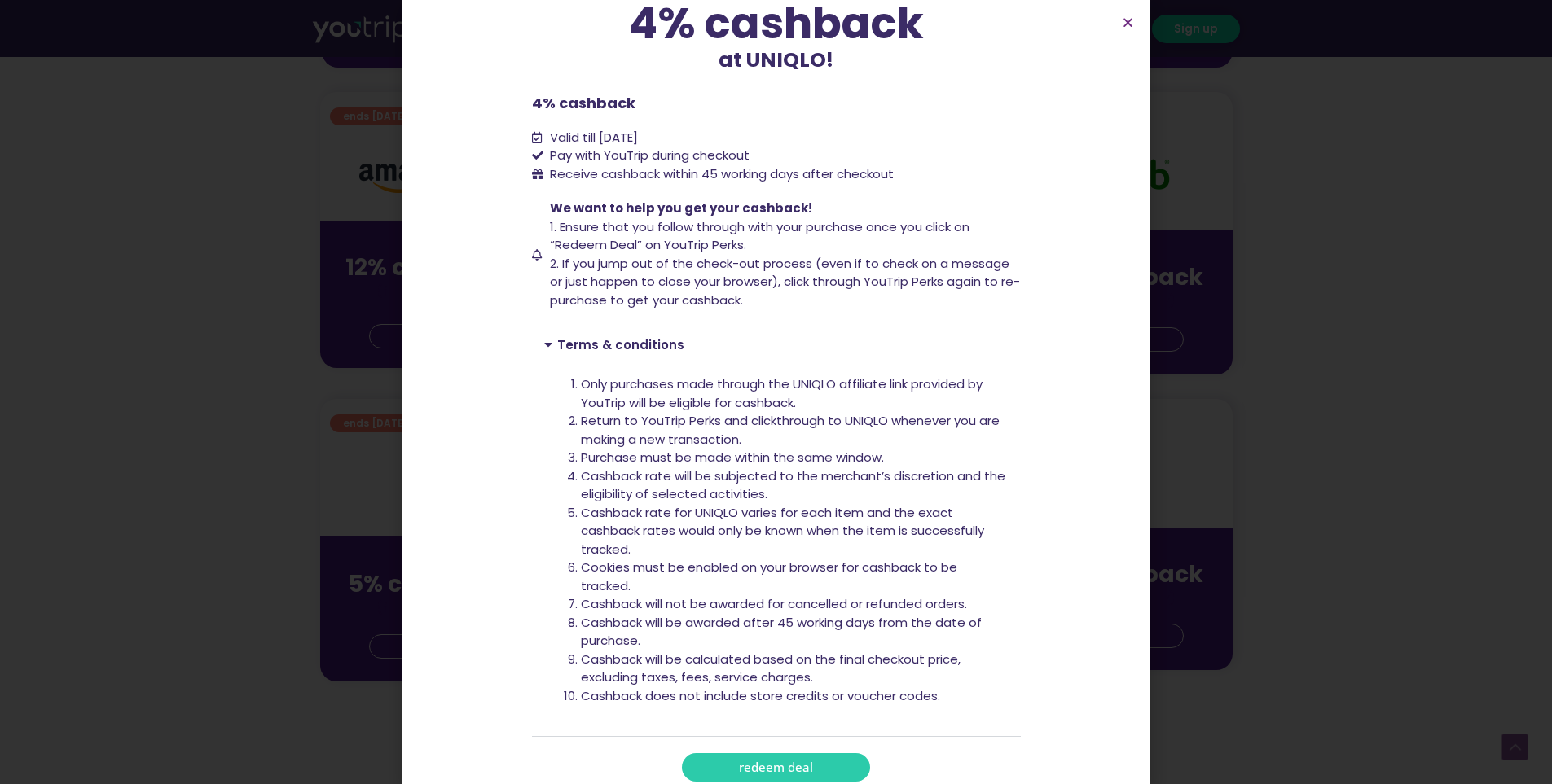
scroll to position [145, 0]
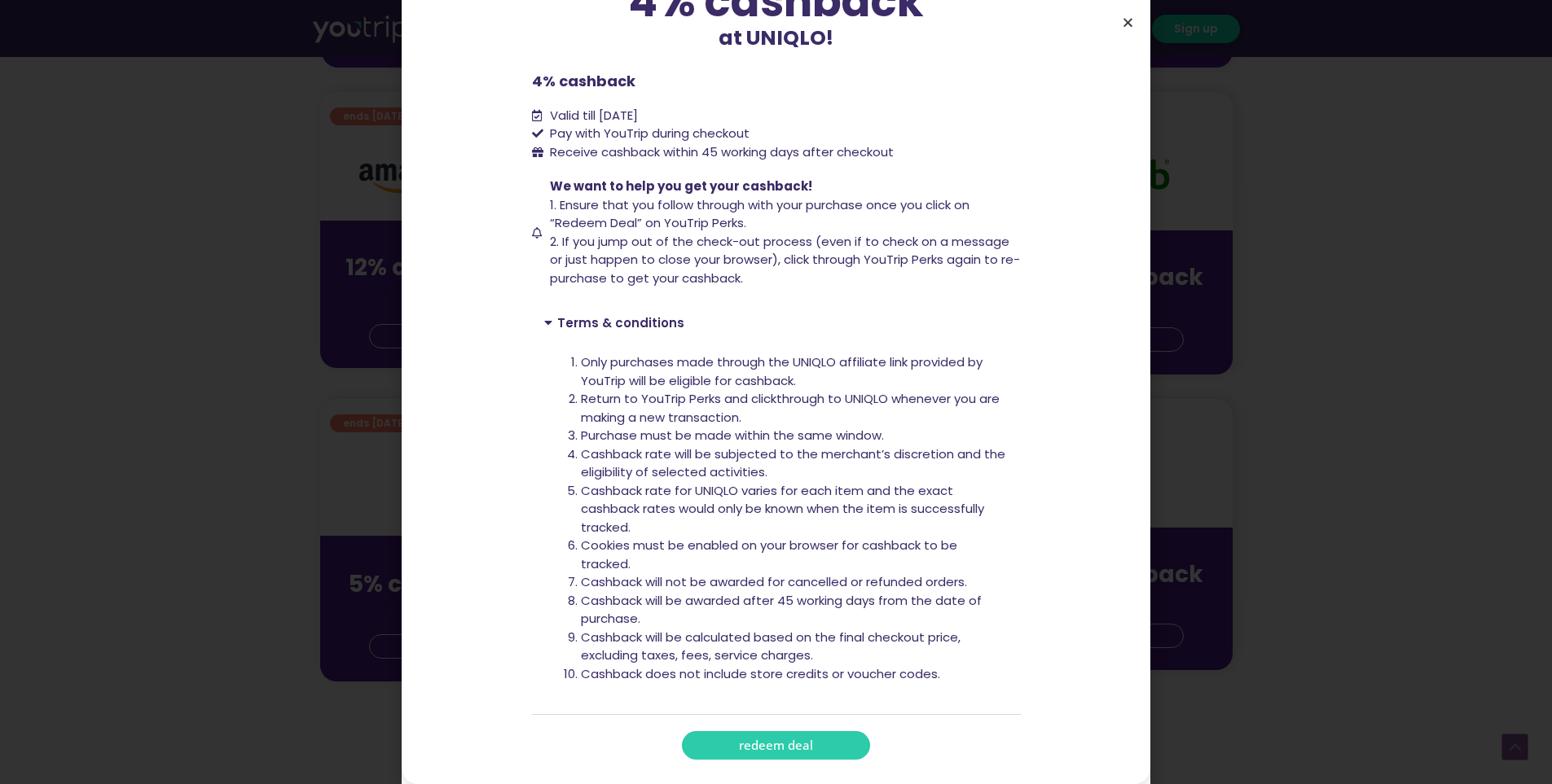
click at [1129, 25] on icon "Close" at bounding box center [1128, 22] width 12 height 12
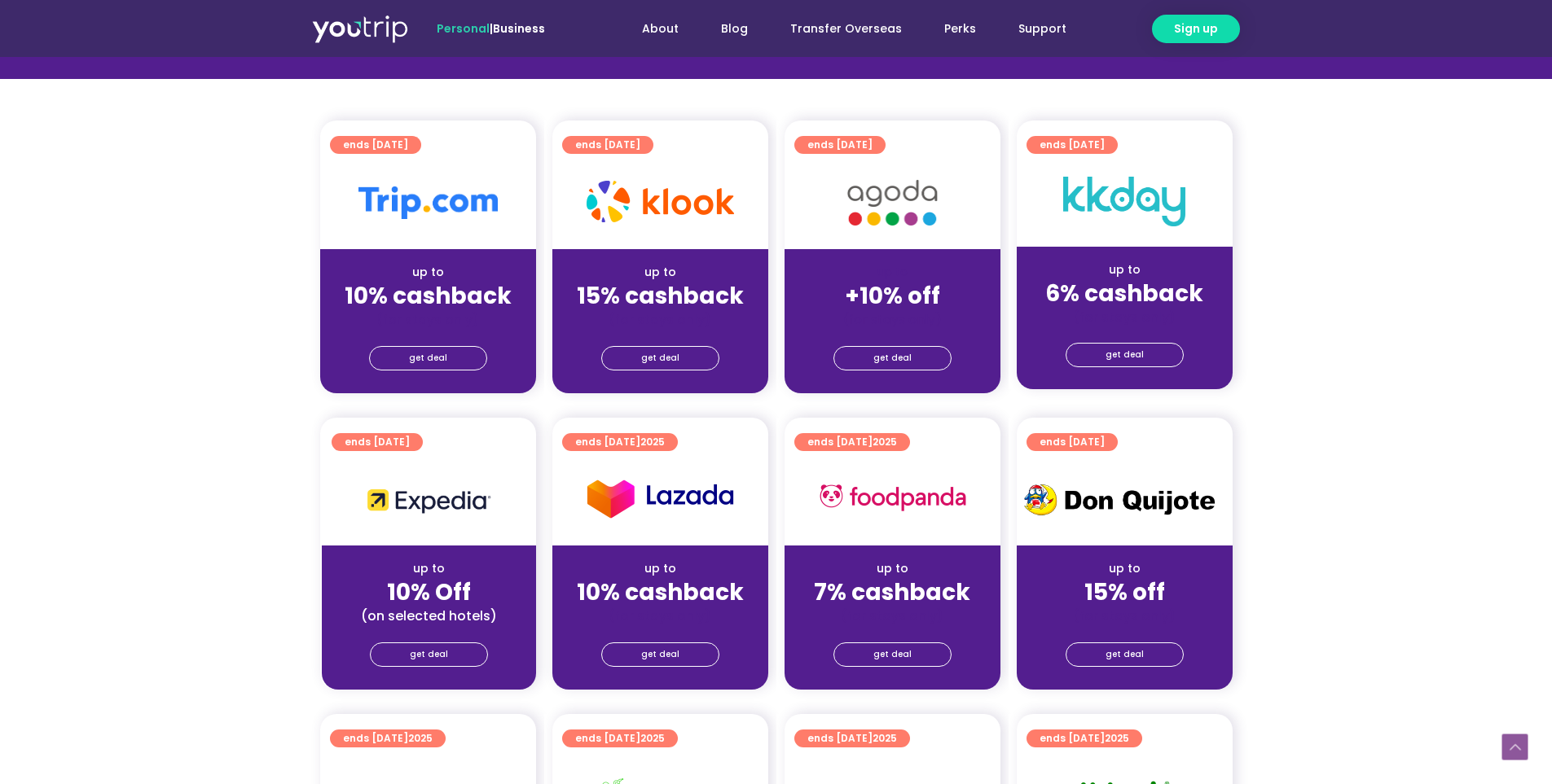
scroll to position [337, 0]
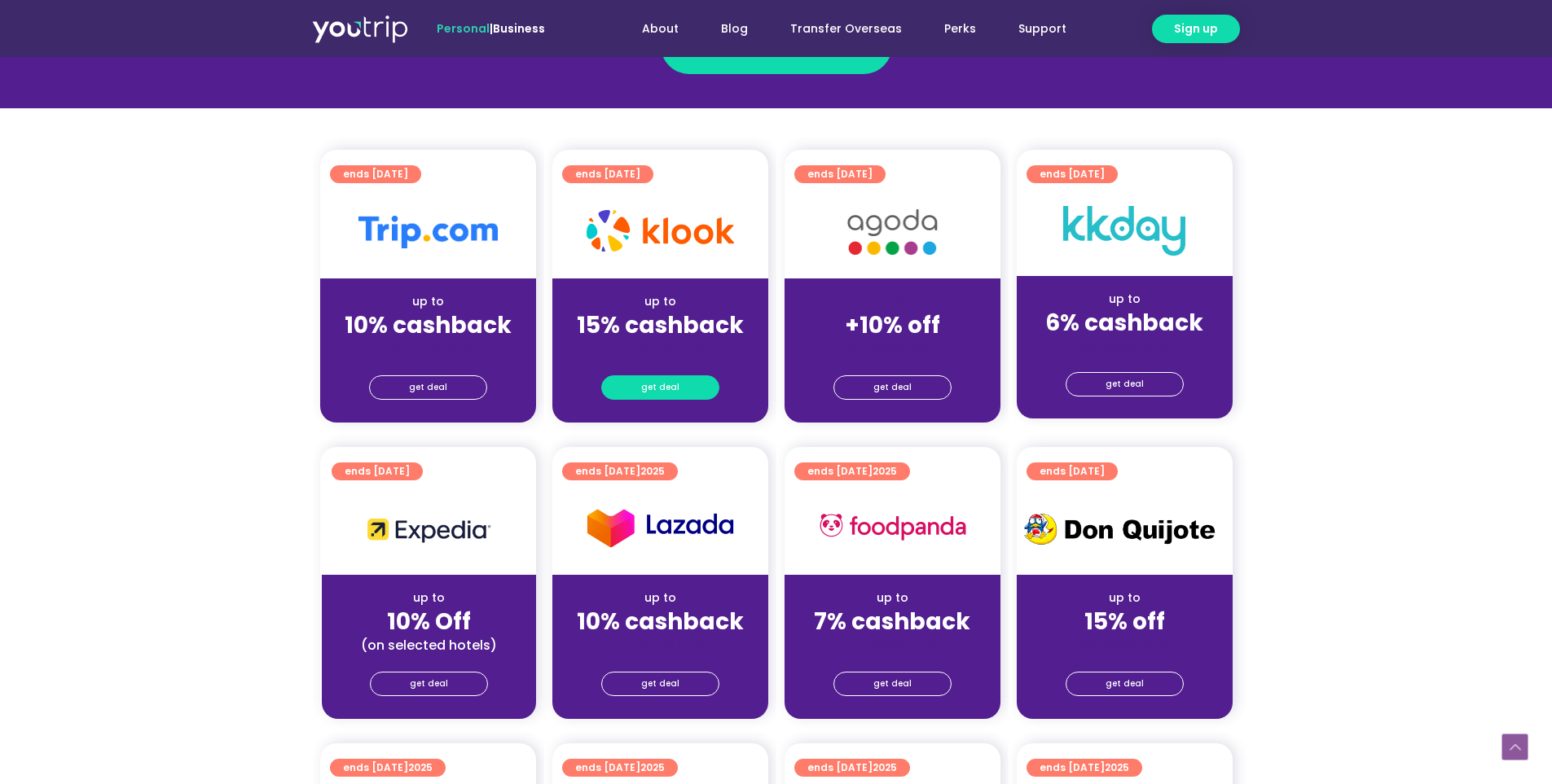
click at [666, 389] on span "get deal" at bounding box center [660, 387] width 38 height 23
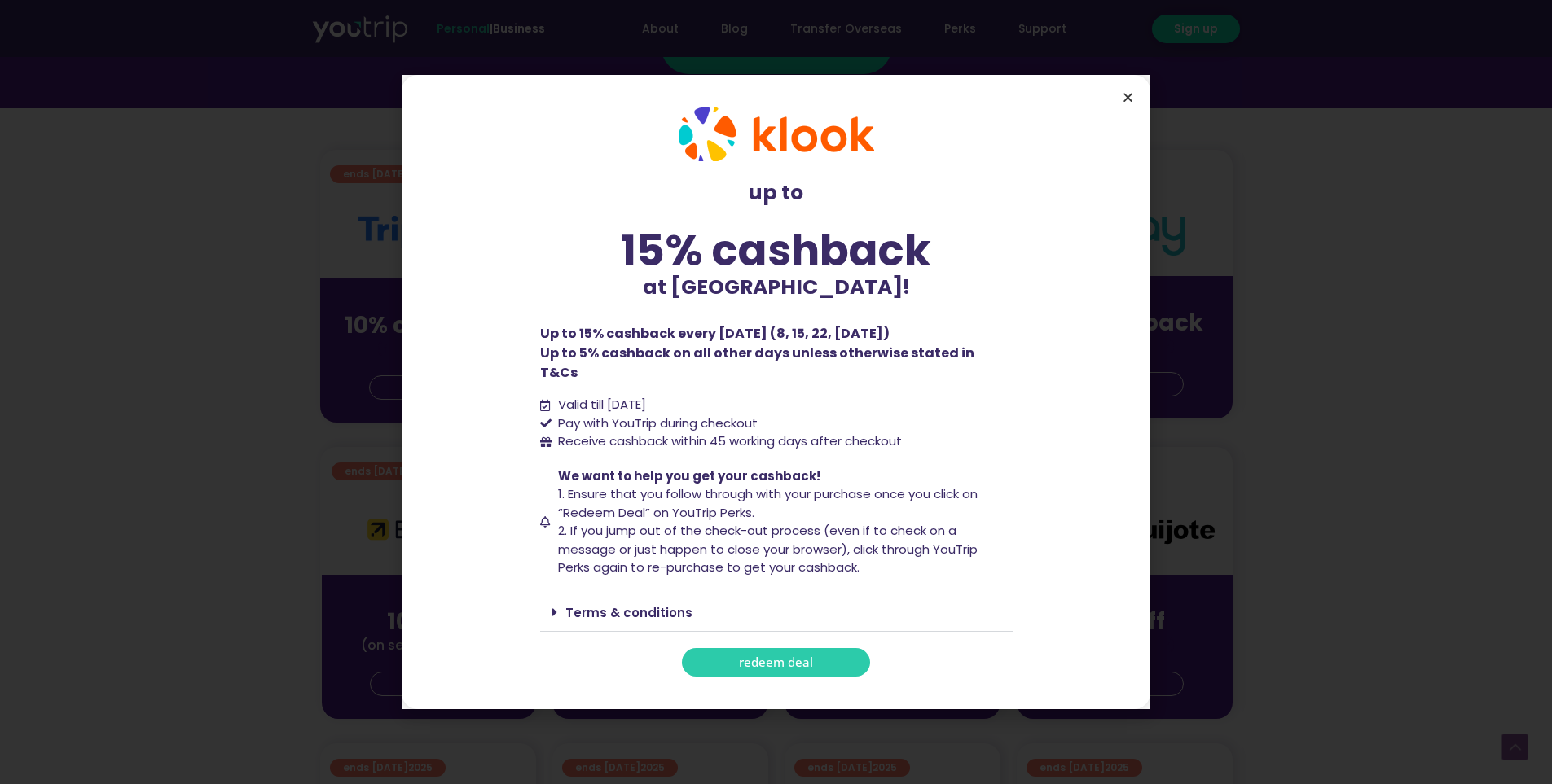
click at [1126, 103] on icon "Close" at bounding box center [1128, 97] width 12 height 12
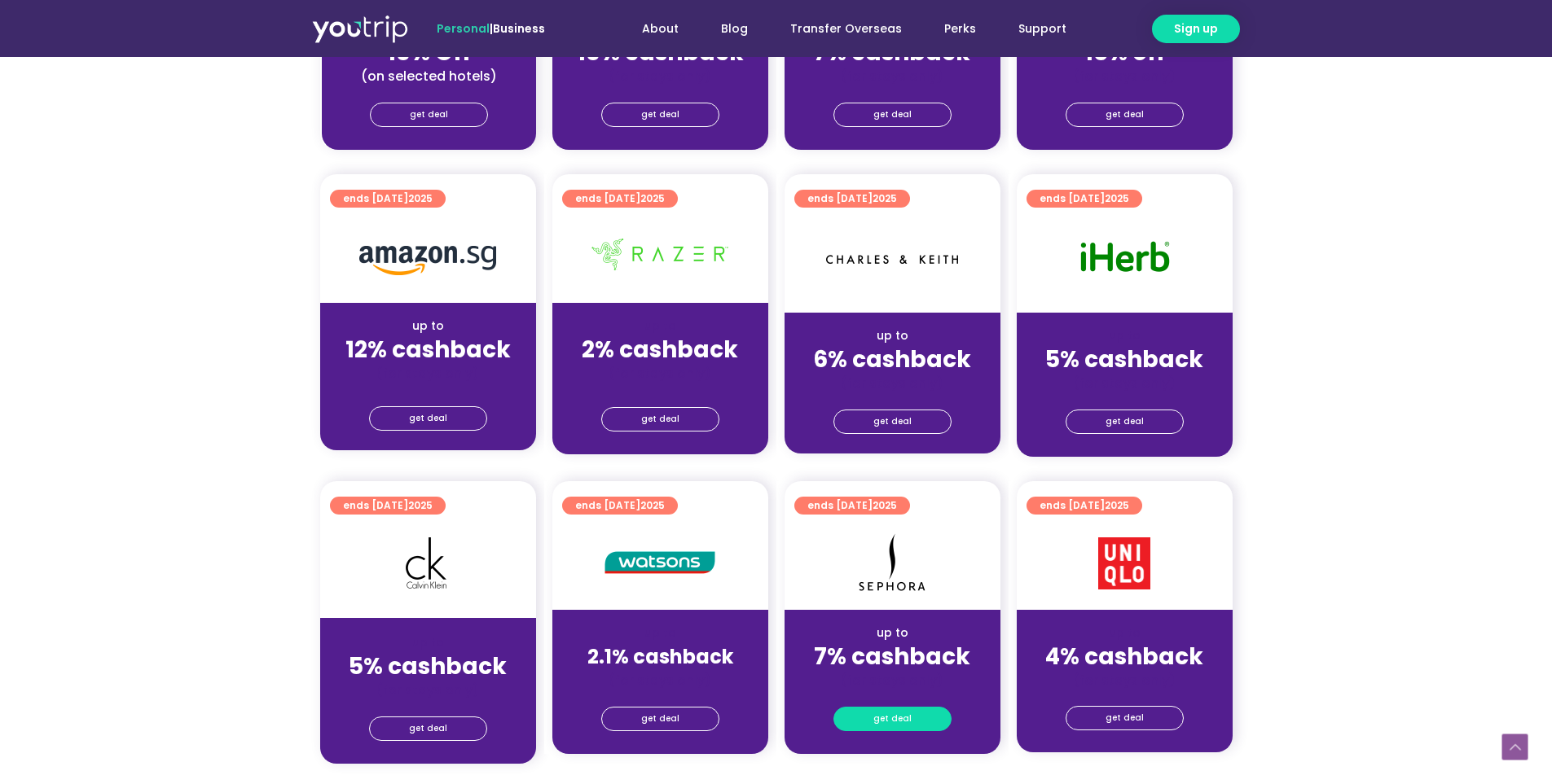
scroll to position [498, 0]
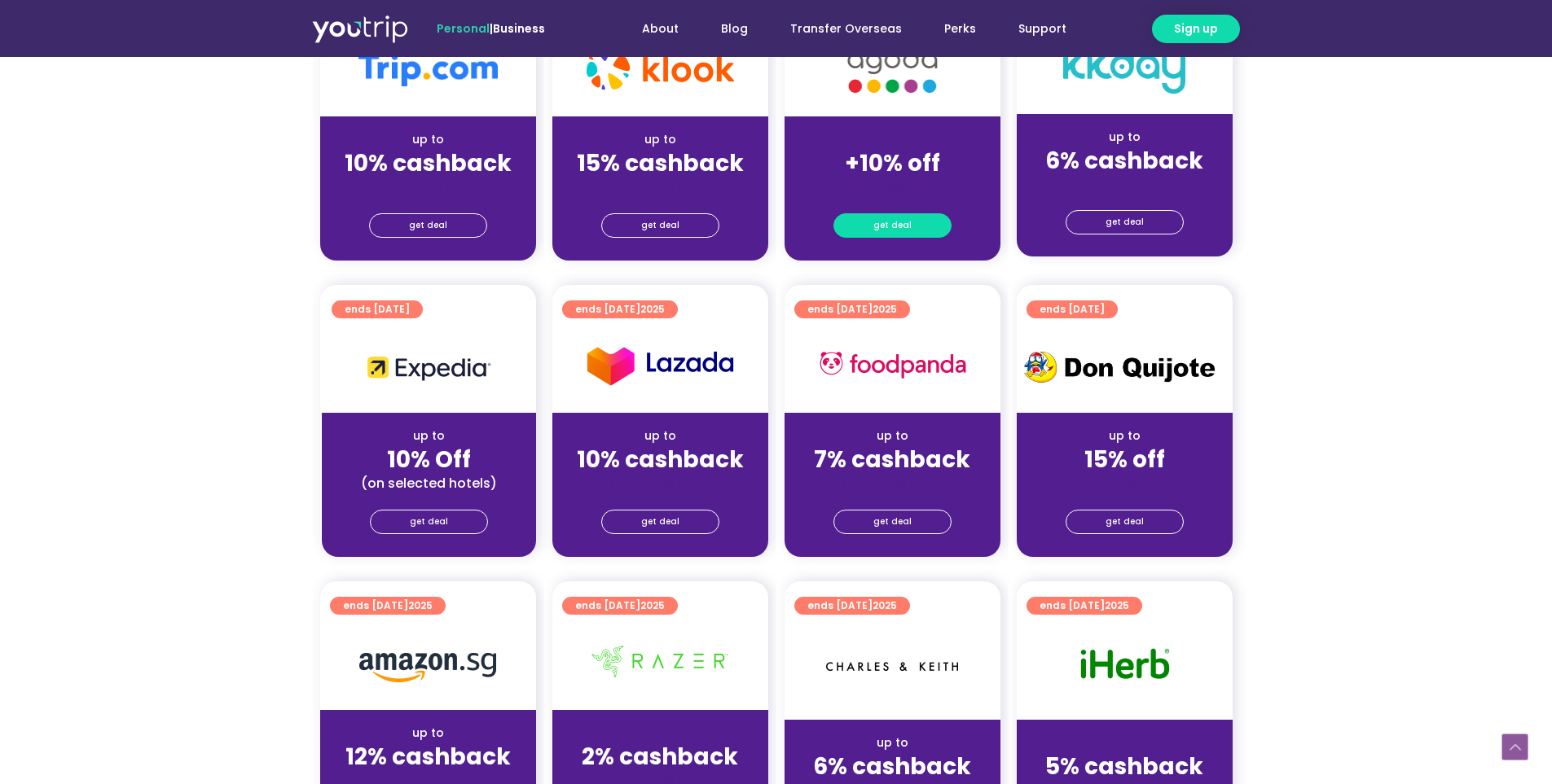
click at [906, 223] on span "get deal" at bounding box center [892, 225] width 38 height 23
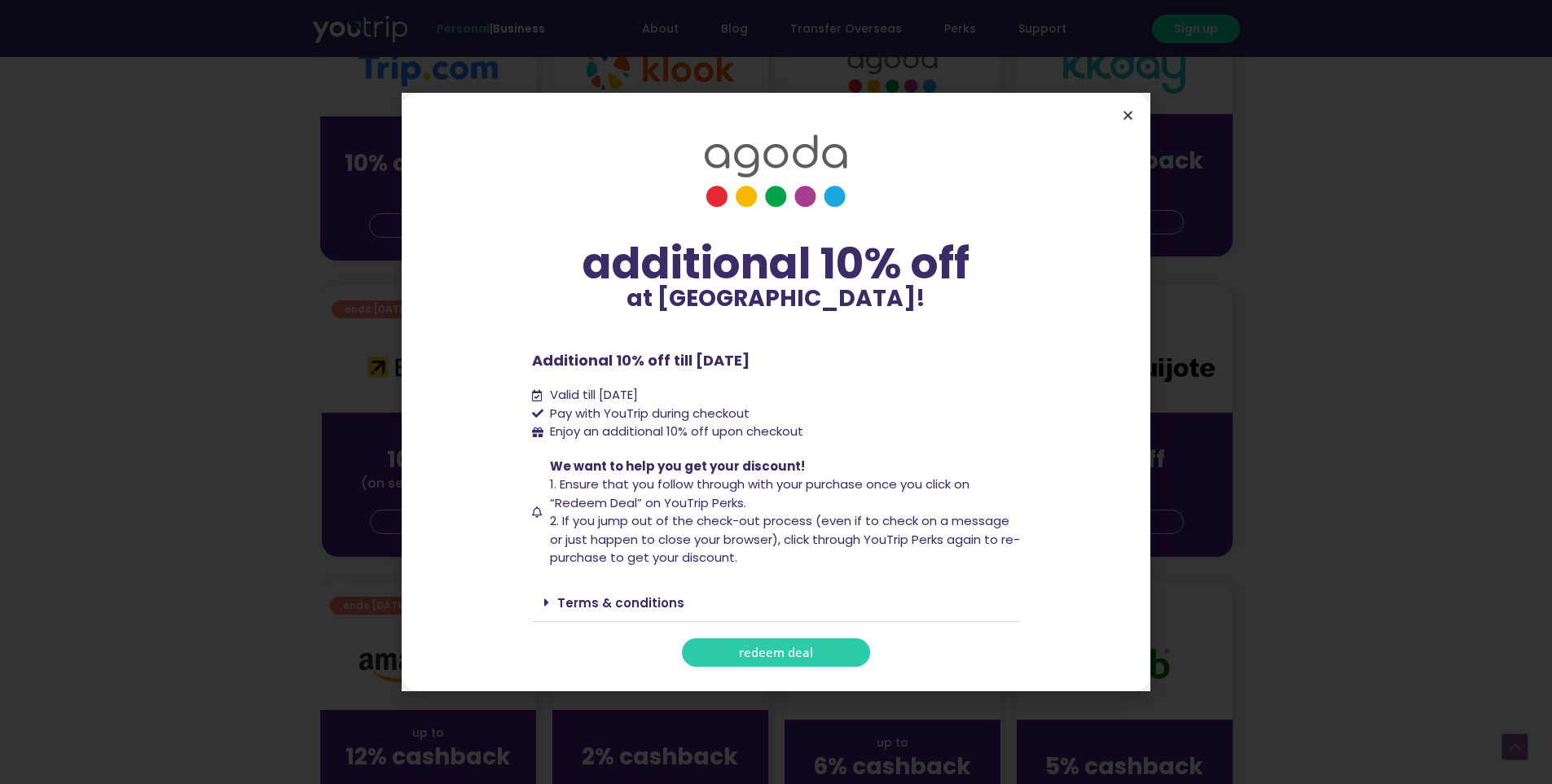
click at [1131, 113] on icon "Close" at bounding box center [1128, 114] width 12 height 12
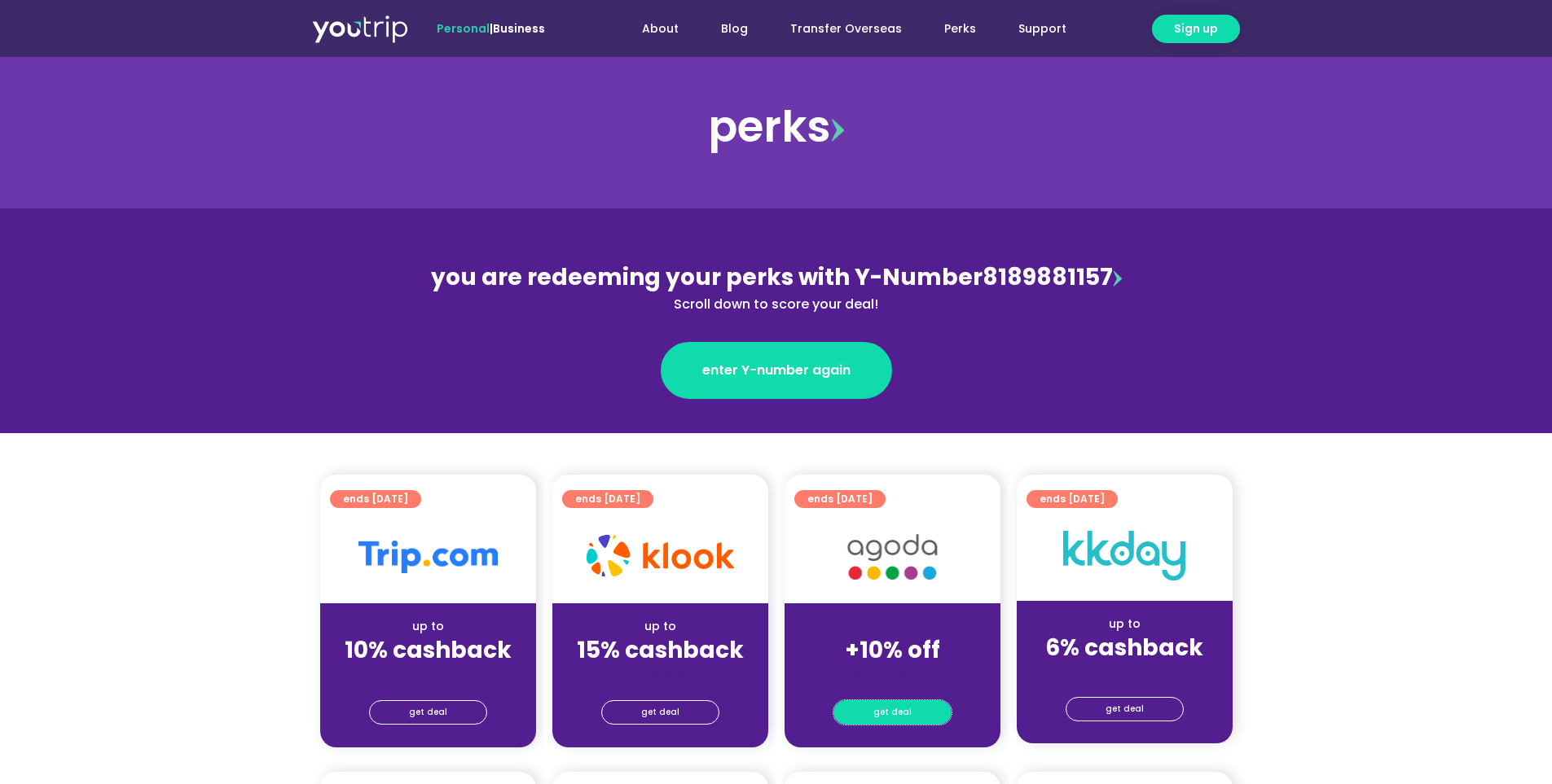
scroll to position [9, 0]
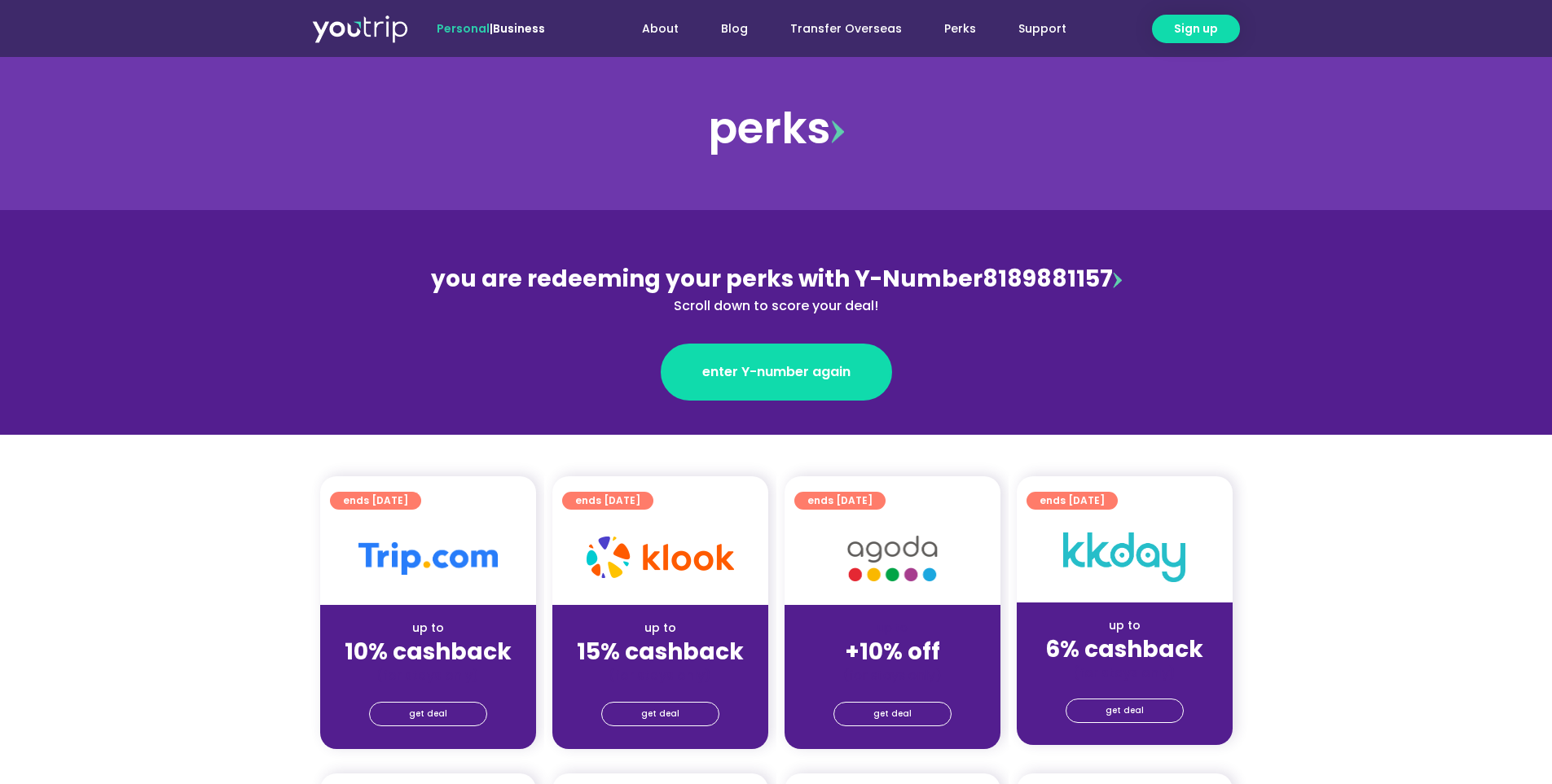
click at [388, 27] on img at bounding box center [360, 28] width 96 height 29
